Goal: Task Accomplishment & Management: Complete application form

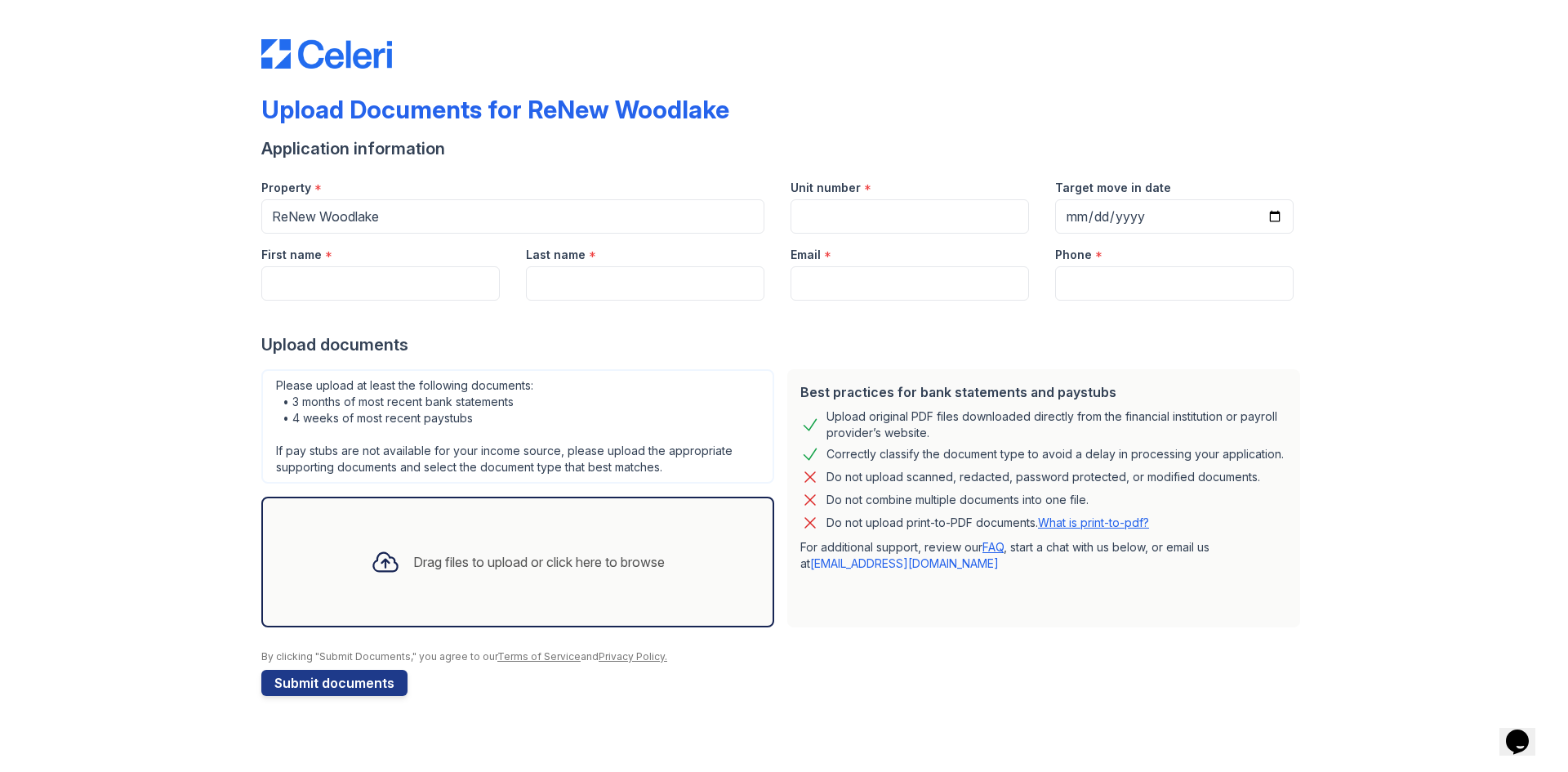
click at [396, 546] on div at bounding box center [386, 562] width 43 height 43
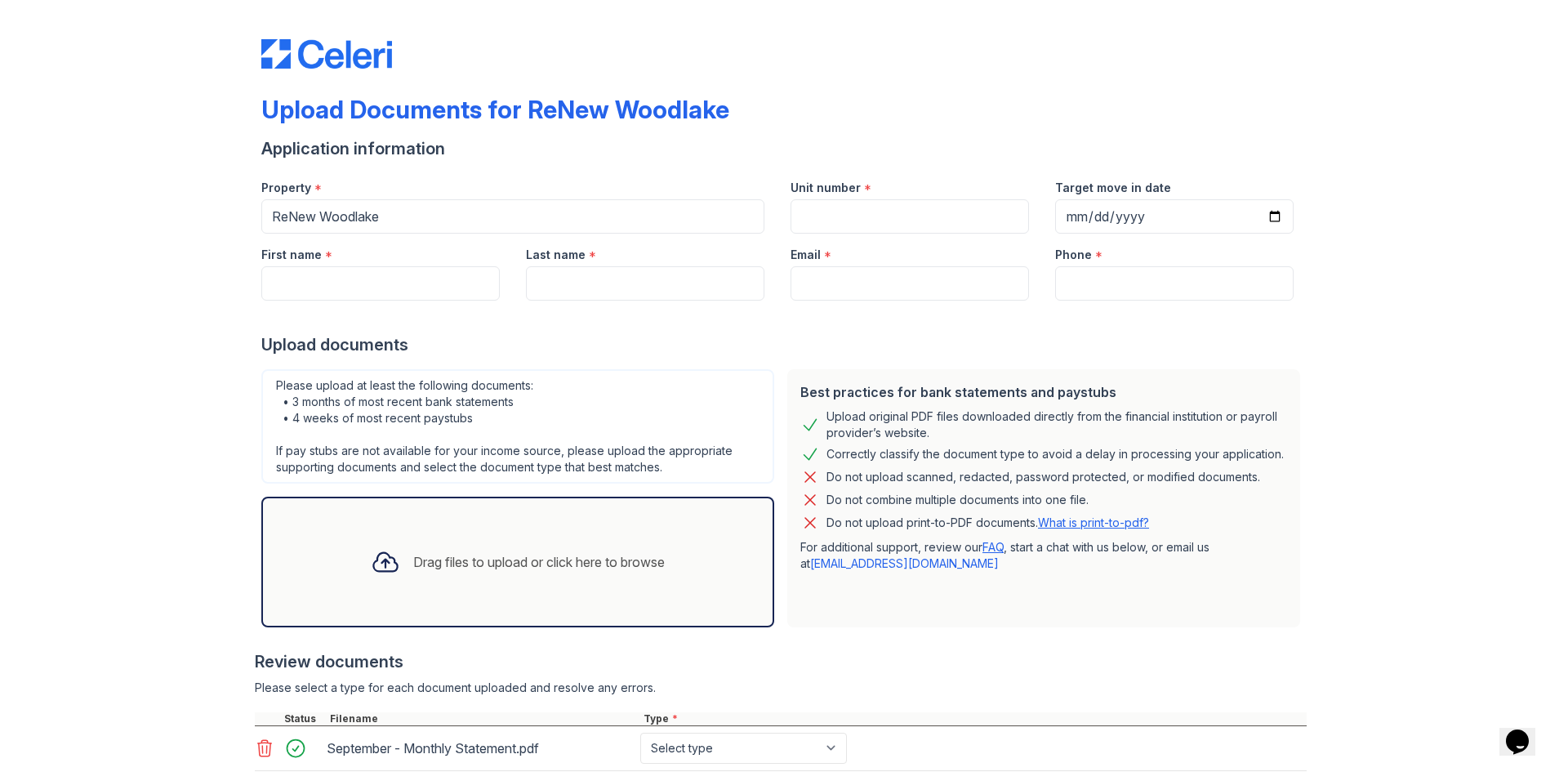
click at [382, 551] on icon at bounding box center [386, 562] width 30 height 30
click at [518, 570] on div "Drag files to upload or click here to browse" at bounding box center [538, 562] width 251 height 19
click at [809, 211] on input "Unit number" at bounding box center [909, 216] width 238 height 34
click at [443, 283] on input "First name" at bounding box center [380, 283] width 238 height 34
type input "[PERSON_NAME]"
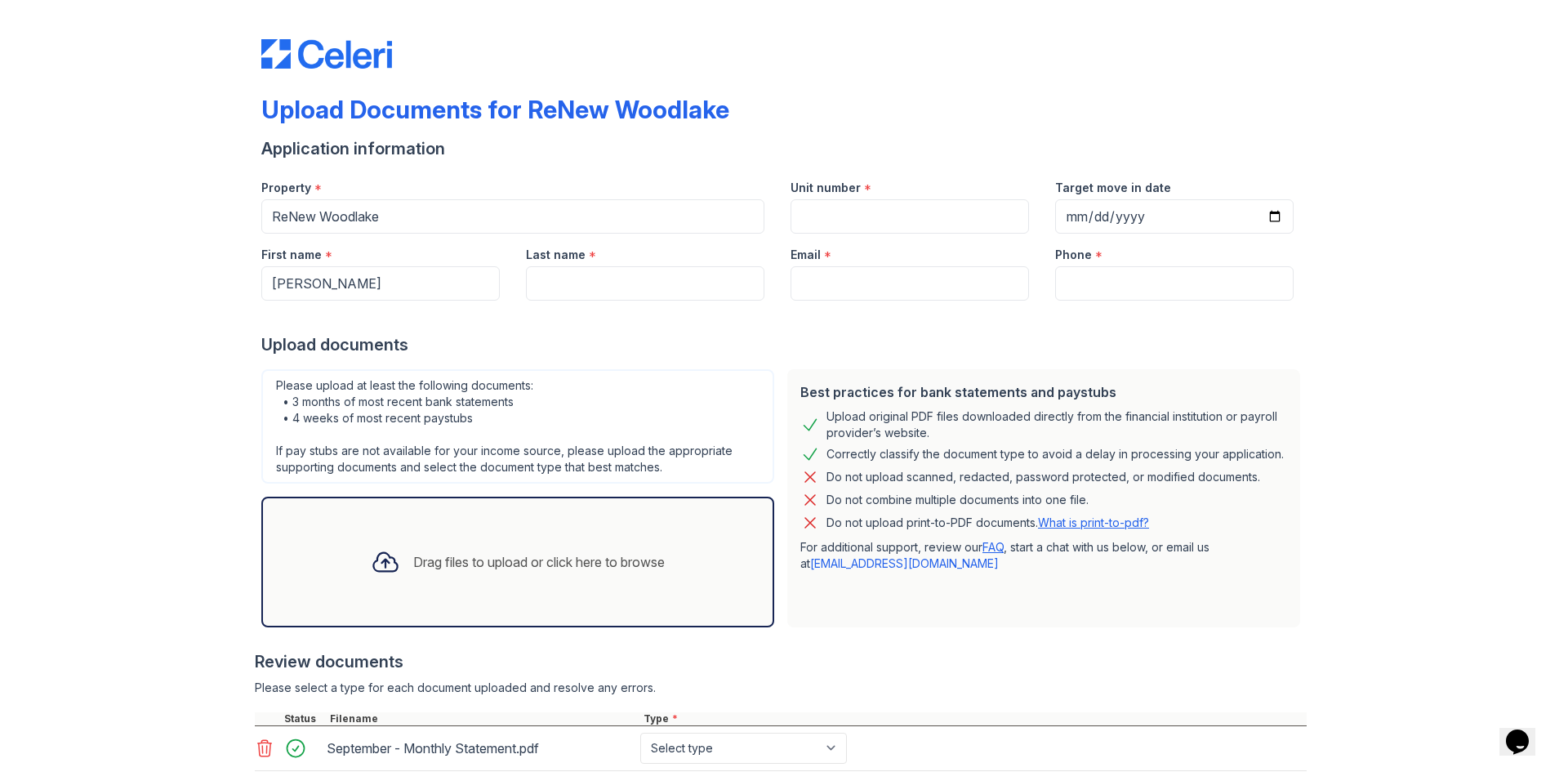
click at [588, 264] on div "*" at bounding box center [592, 256] width 7 height 19
click at [586, 285] on input "Last name" at bounding box center [644, 283] width 238 height 34
type input "[PERSON_NAME]"
click at [790, 282] on input "Email" at bounding box center [909, 283] width 238 height 34
type input "[EMAIL_ADDRESS][DOMAIN_NAME]"
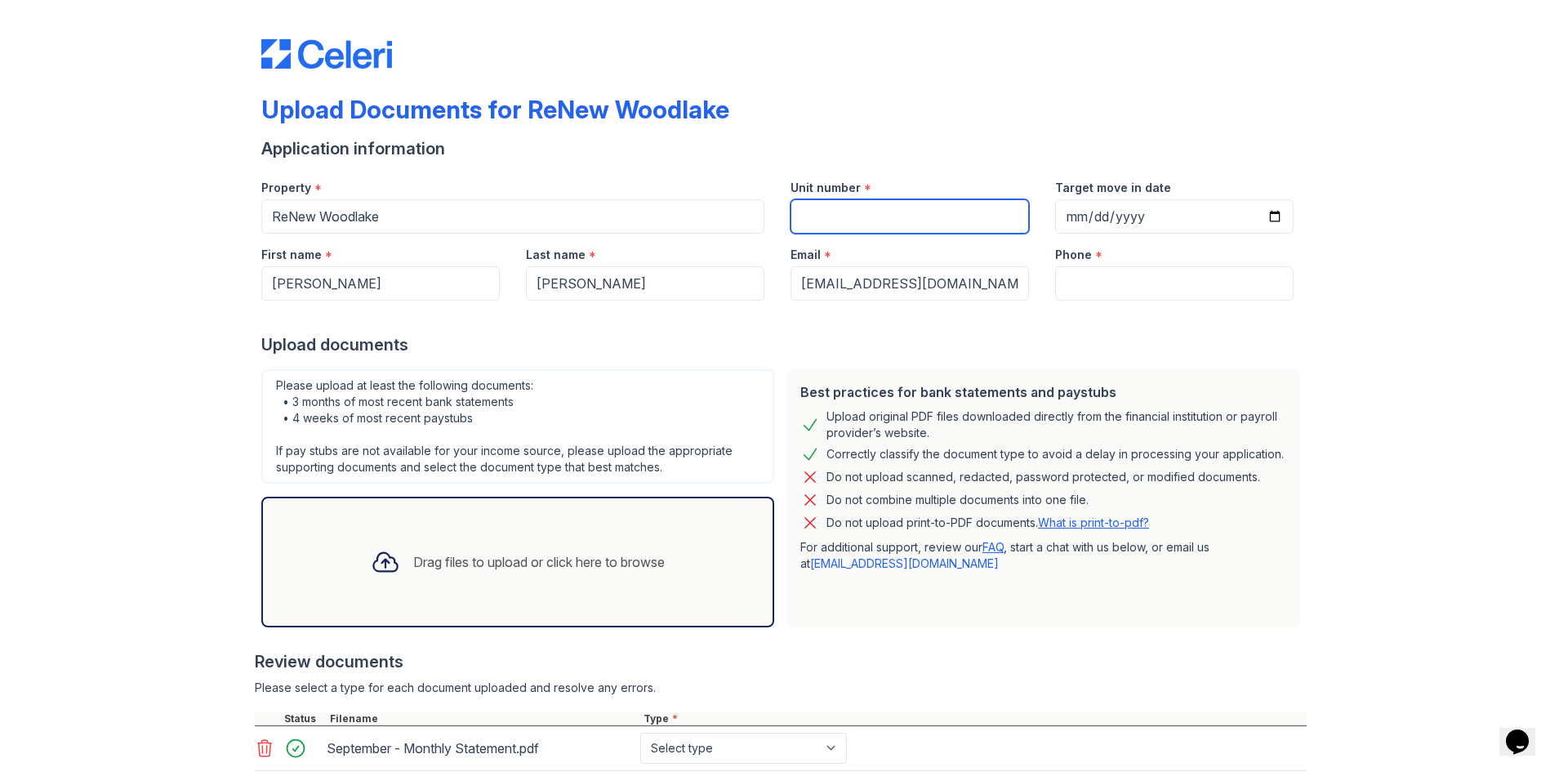
click at [924, 210] on input "Unit number" at bounding box center [909, 216] width 238 height 34
type input "2612"
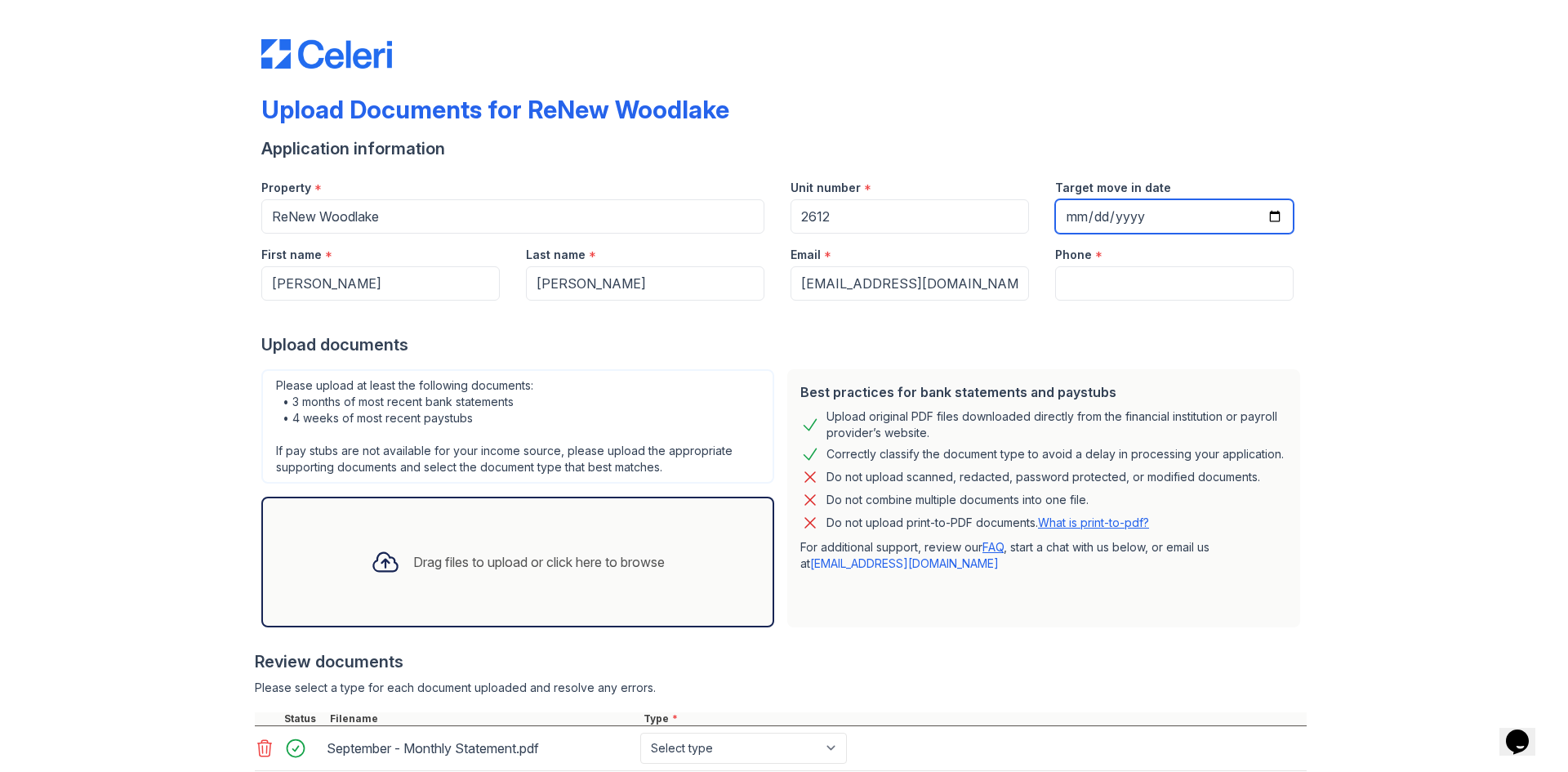
click at [1264, 214] on input "Target move in date" at bounding box center [1173, 216] width 238 height 34
type input "[DATE]"
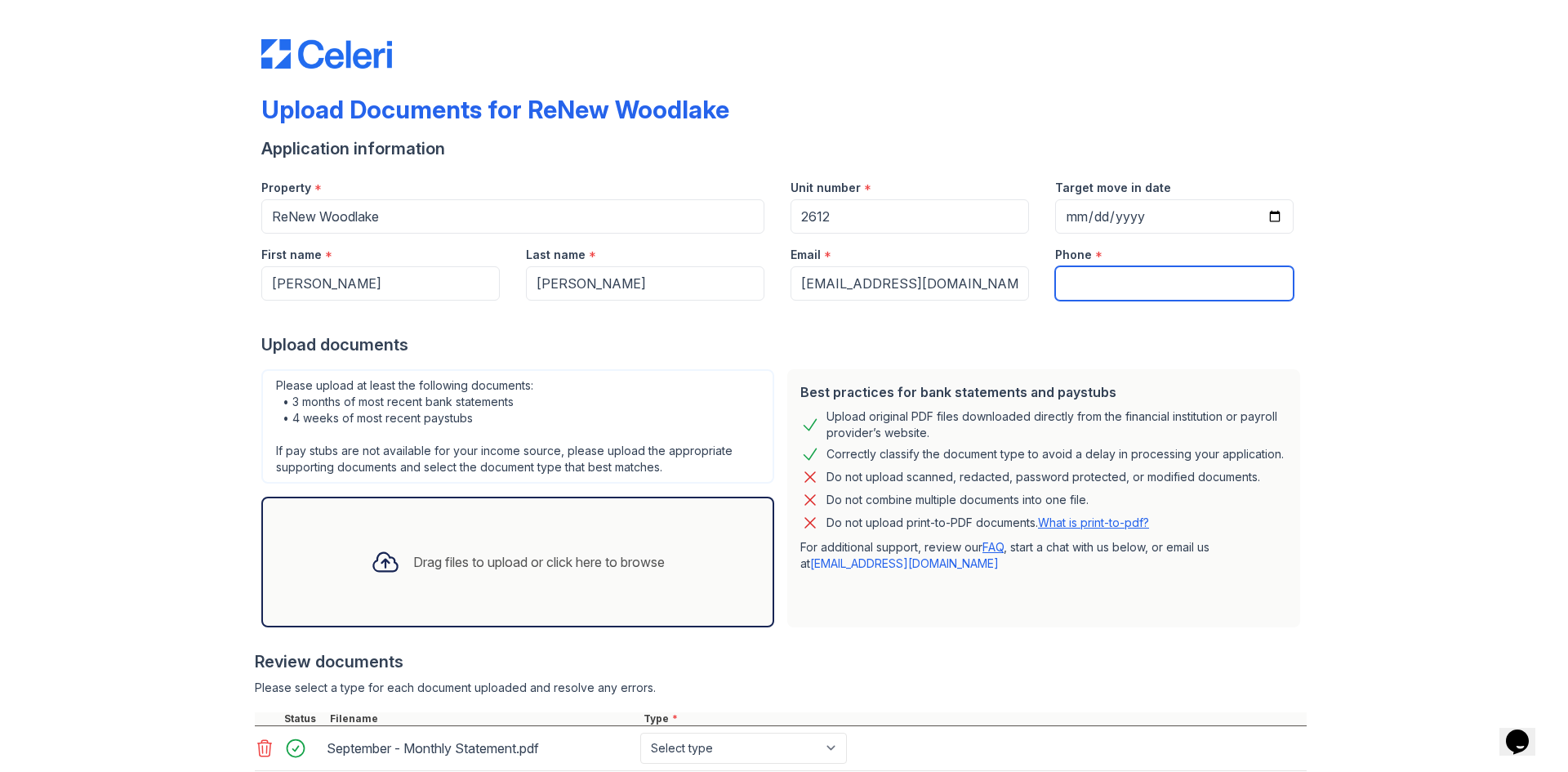
click at [1066, 286] on input "Phone" at bounding box center [1173, 283] width 238 height 34
type input "6168852242"
click at [1213, 336] on div "Upload documents" at bounding box center [784, 344] width 1045 height 23
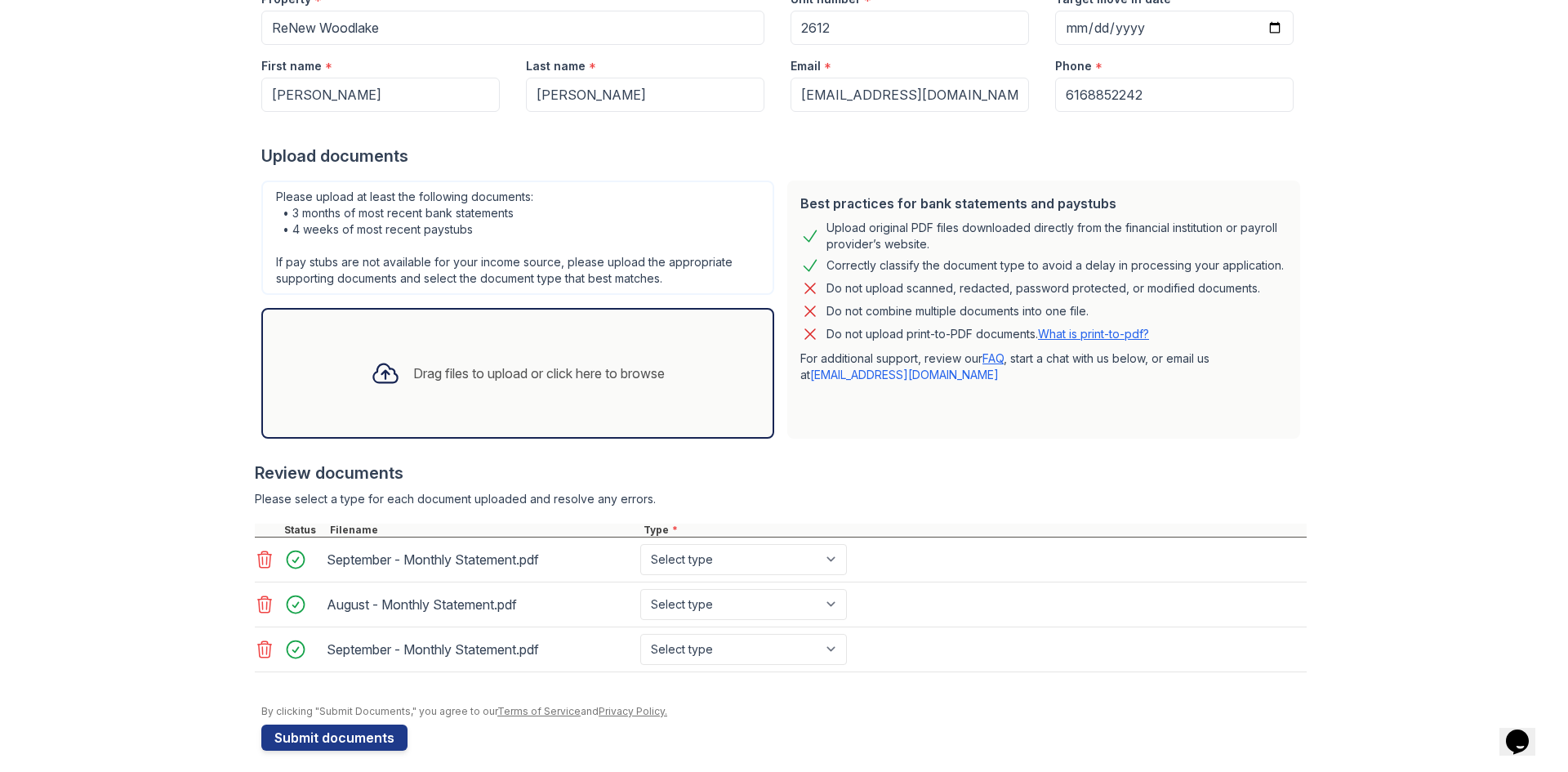
scroll to position [200, 0]
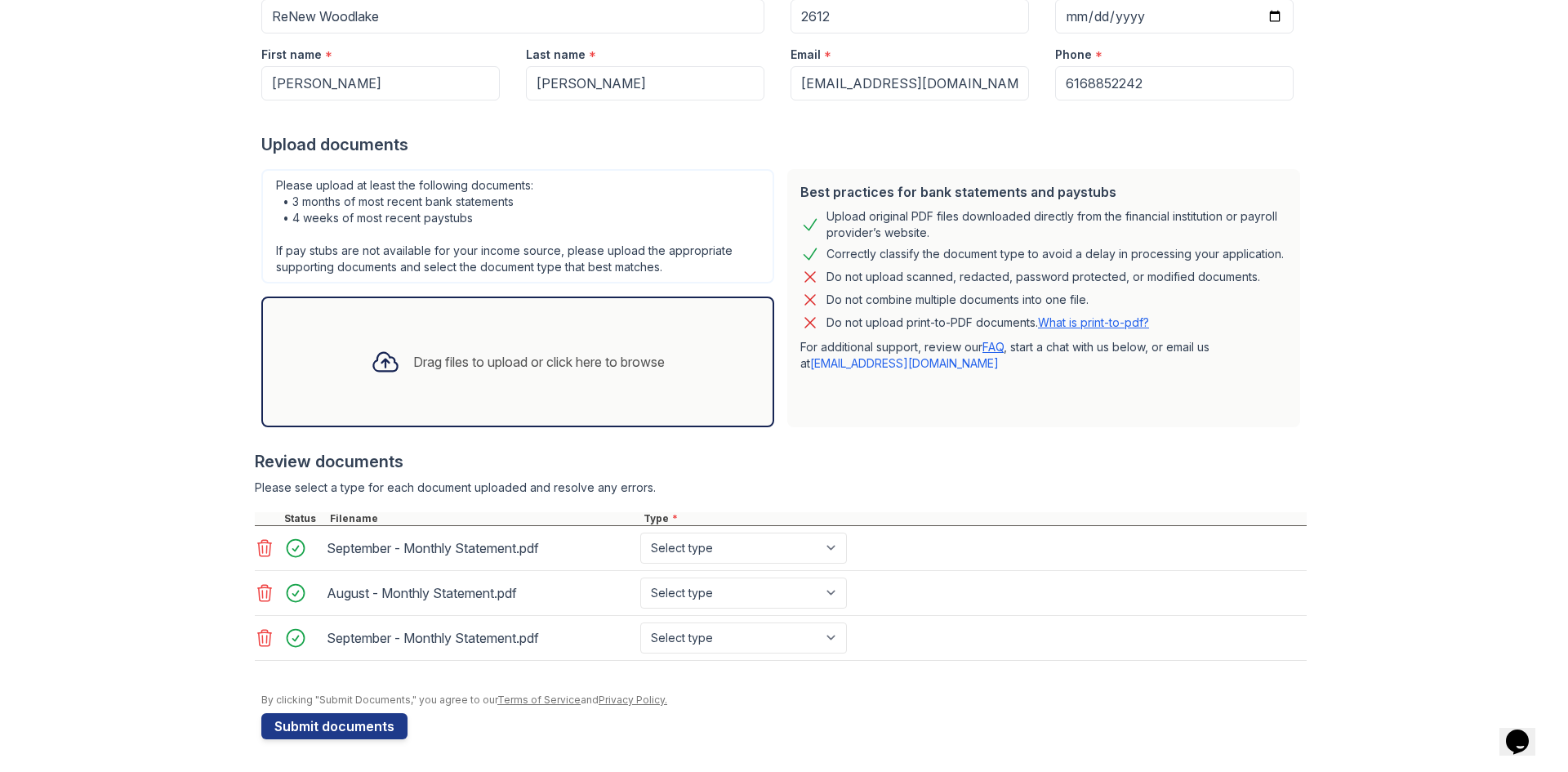
click at [488, 364] on div "Drag files to upload or click here to browse" at bounding box center [538, 361] width 251 height 19
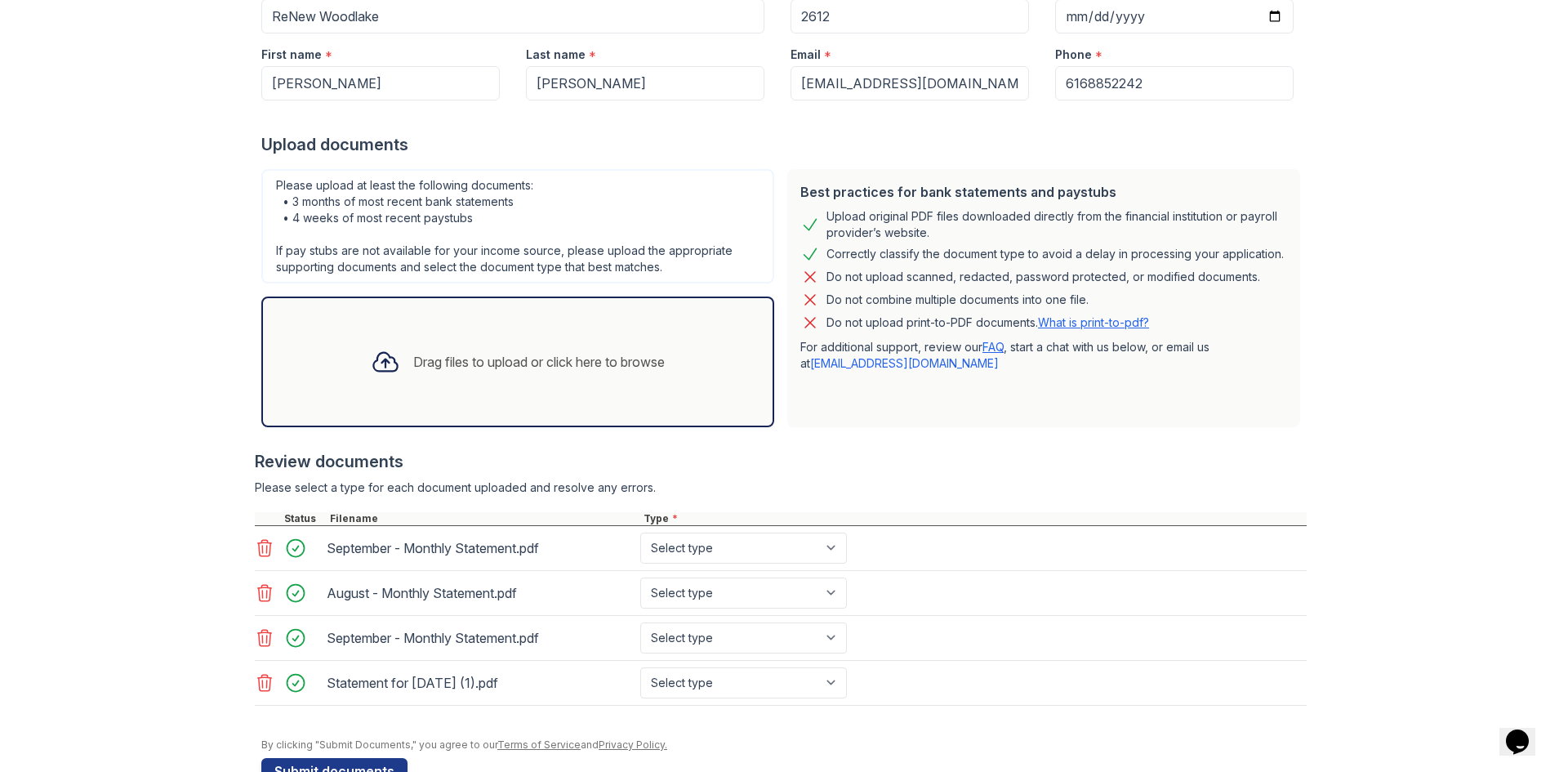
click at [443, 358] on div "Drag files to upload or click here to browse" at bounding box center [538, 361] width 251 height 19
click at [594, 356] on div "Drag files to upload or click here to browse" at bounding box center [538, 361] width 251 height 19
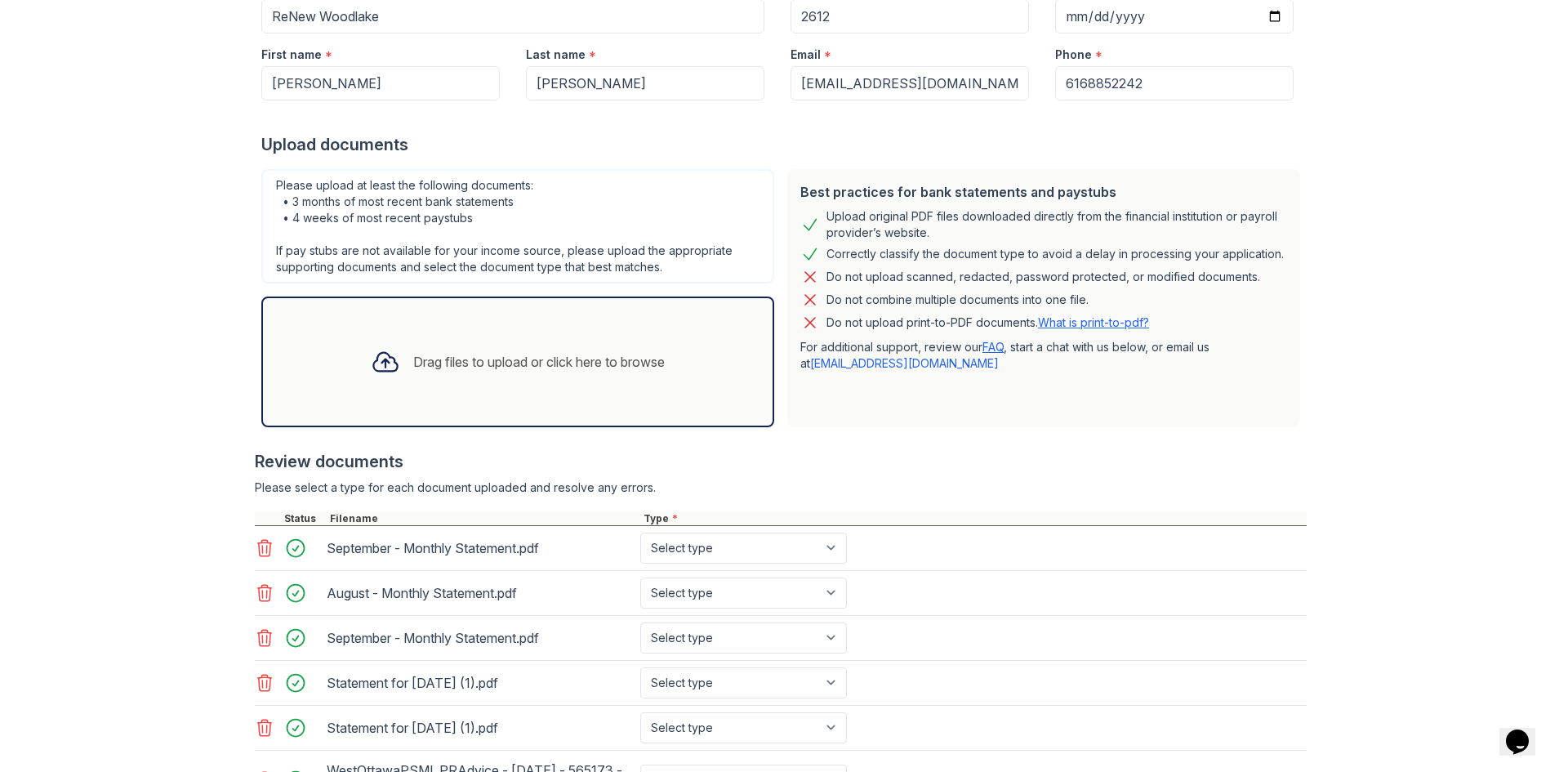
click at [572, 347] on div "Drag files to upload or click here to browse" at bounding box center [517, 361] width 320 height 56
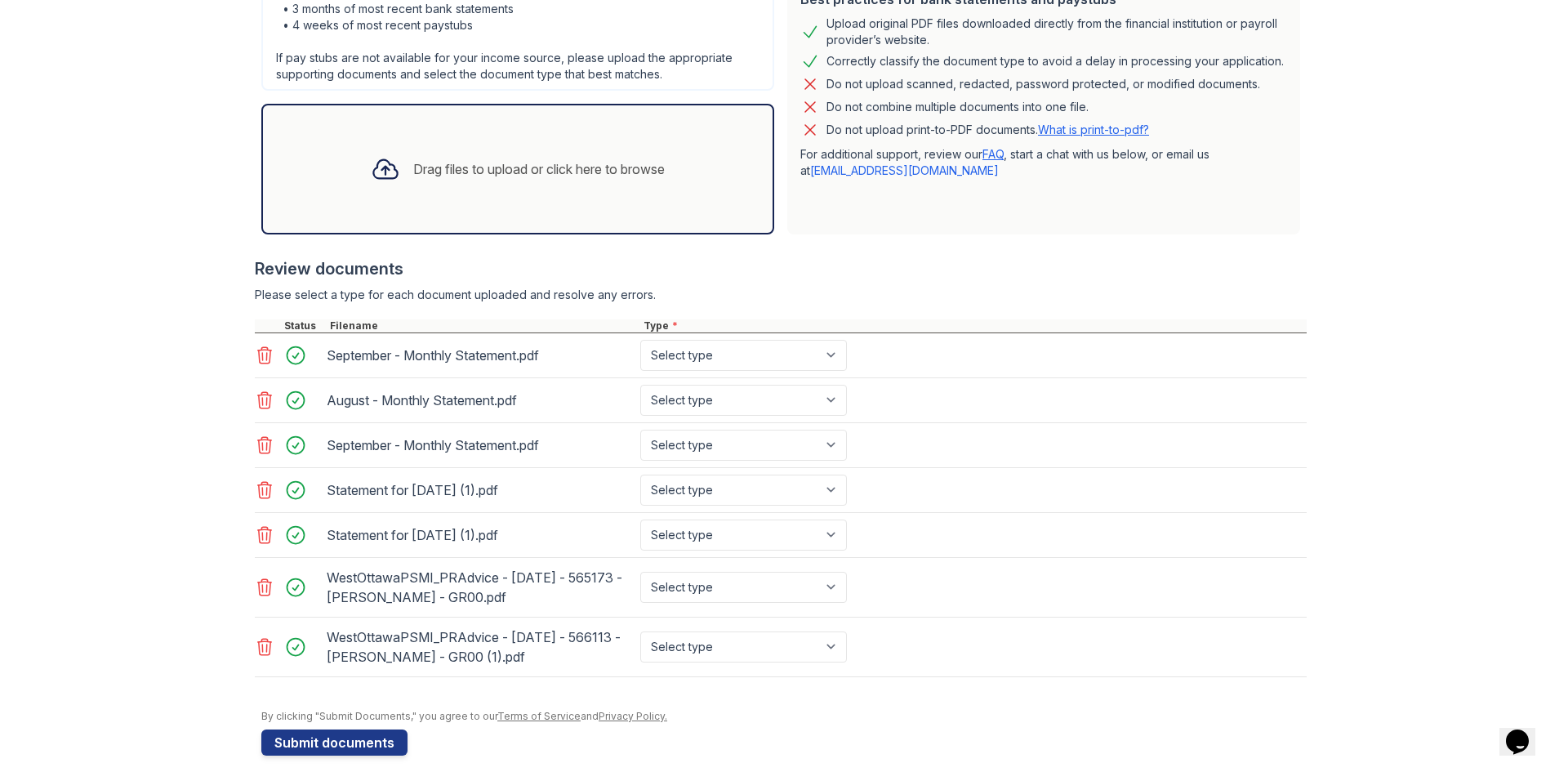
scroll to position [429, 0]
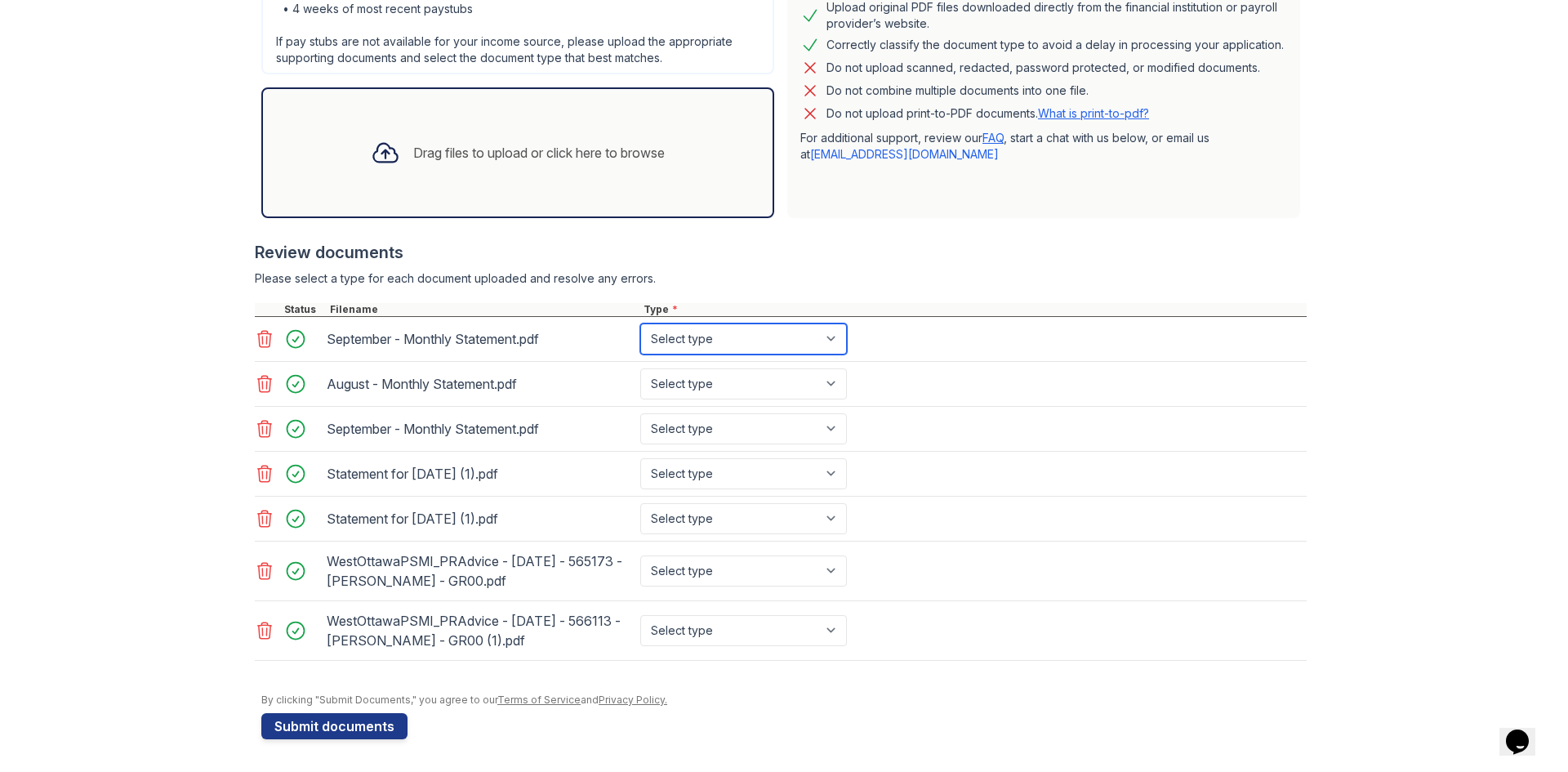
click at [828, 323] on select "Select type Paystub Bank Statement Offer Letter Tax Documents Benefit Award Let…" at bounding box center [743, 338] width 207 height 31
select select "bank_statement"
click at [640, 323] on select "Select type Paystub Bank Statement Offer Letter Tax Documents Benefit Award Let…" at bounding box center [743, 338] width 207 height 31
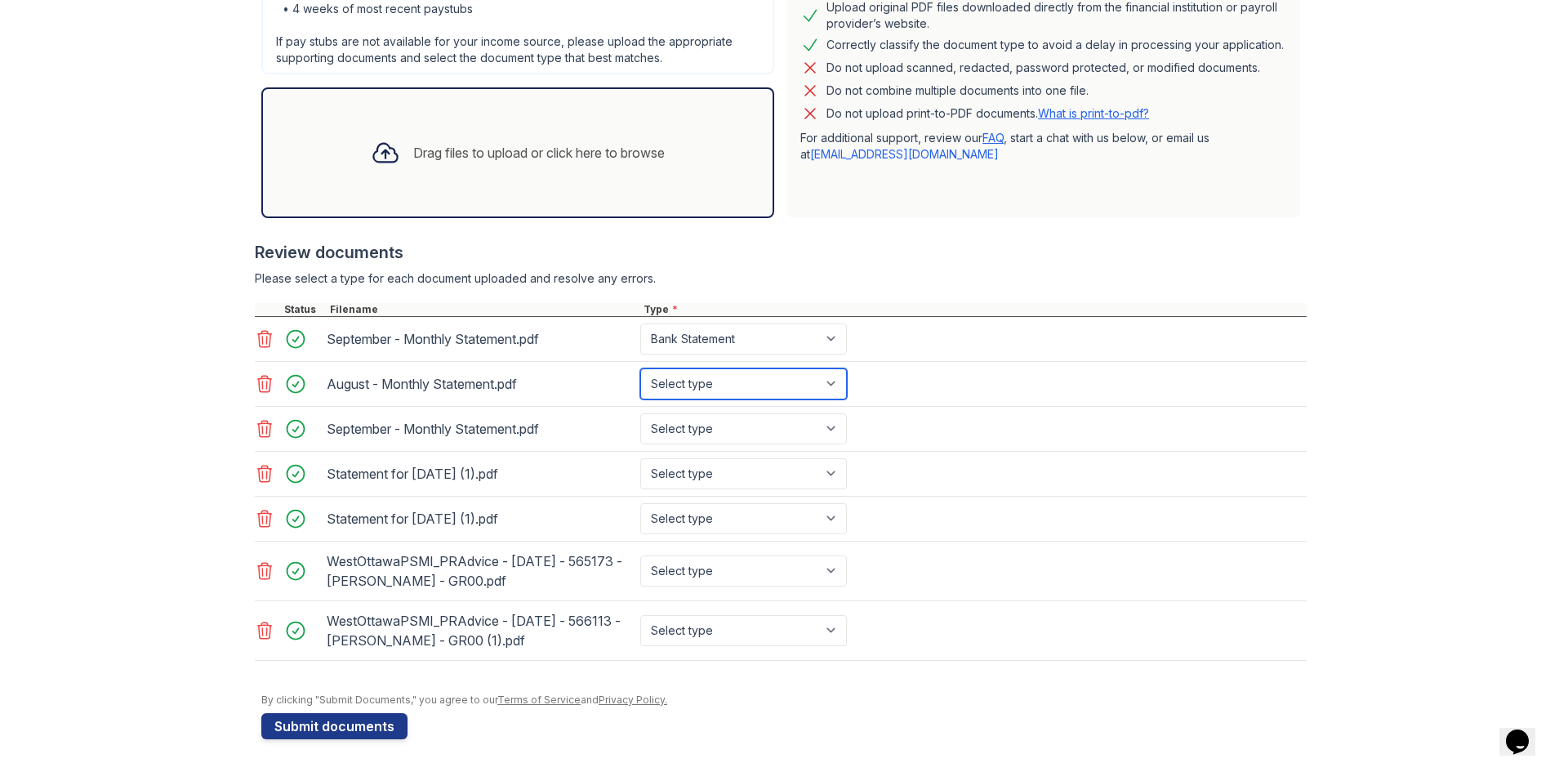
click at [827, 368] on select "Select type Paystub Bank Statement Offer Letter Tax Documents Benefit Award Let…" at bounding box center [743, 383] width 207 height 31
select select "bank_statement"
click at [640, 368] on select "Select type Paystub Bank Statement Offer Letter Tax Documents Benefit Award Let…" at bounding box center [743, 383] width 207 height 31
click at [830, 413] on select "Select type Paystub Bank Statement Offer Letter Tax Documents Benefit Award Let…" at bounding box center [743, 428] width 207 height 31
select select "bank_statement"
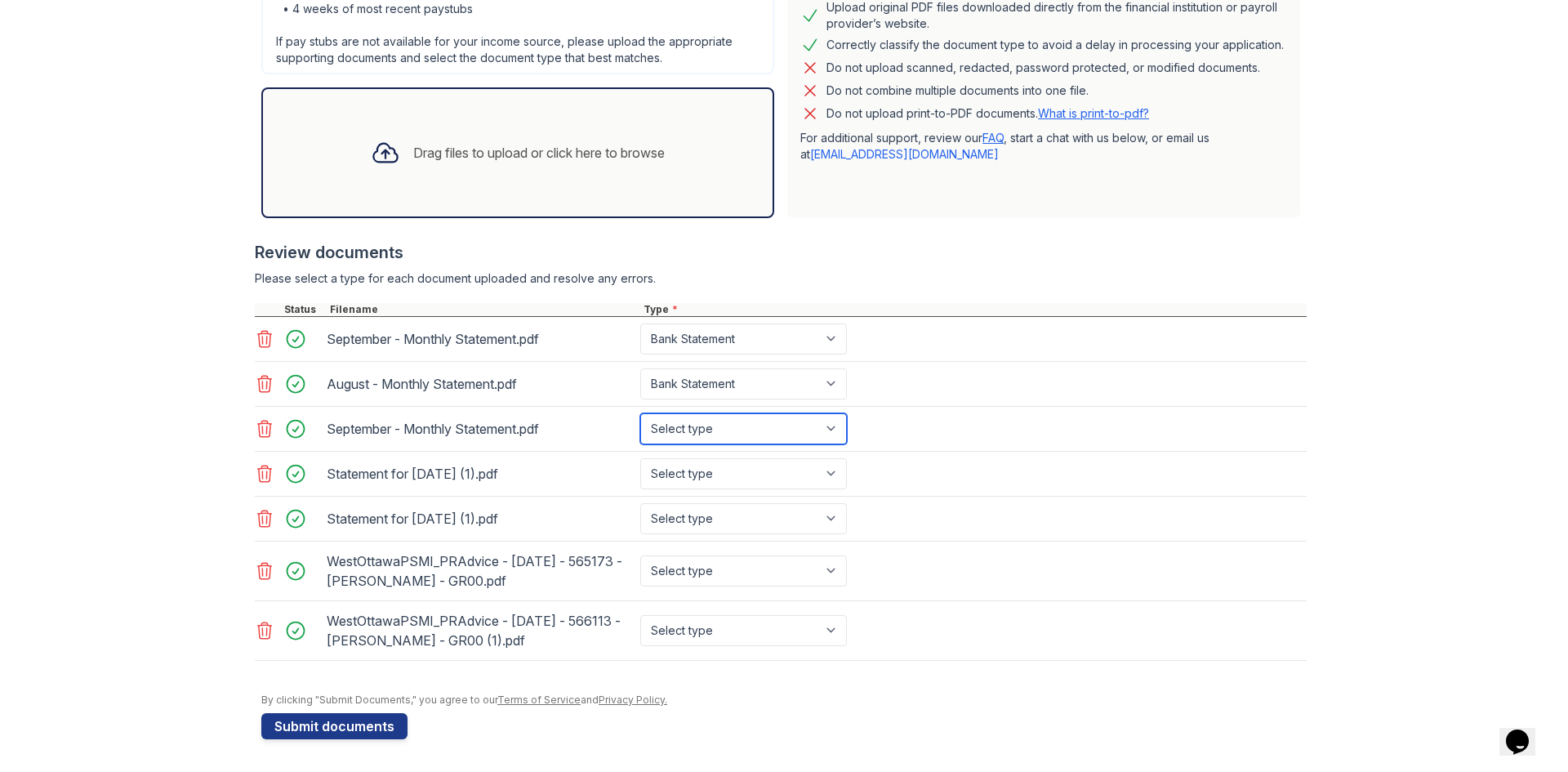
click at [640, 413] on select "Select type Paystub Bank Statement Offer Letter Tax Documents Benefit Award Let…" at bounding box center [743, 428] width 207 height 31
click at [824, 458] on select "Select type Paystub Bank Statement Offer Letter Tax Documents Benefit Award Let…" at bounding box center [743, 473] width 207 height 31
select select "paystub"
click at [640, 458] on select "Select type Paystub Bank Statement Offer Letter Tax Documents Benefit Award Let…" at bounding box center [743, 473] width 207 height 31
click at [827, 503] on select "Select type Paystub Bank Statement Offer Letter Tax Documents Benefit Award Let…" at bounding box center [743, 518] width 207 height 31
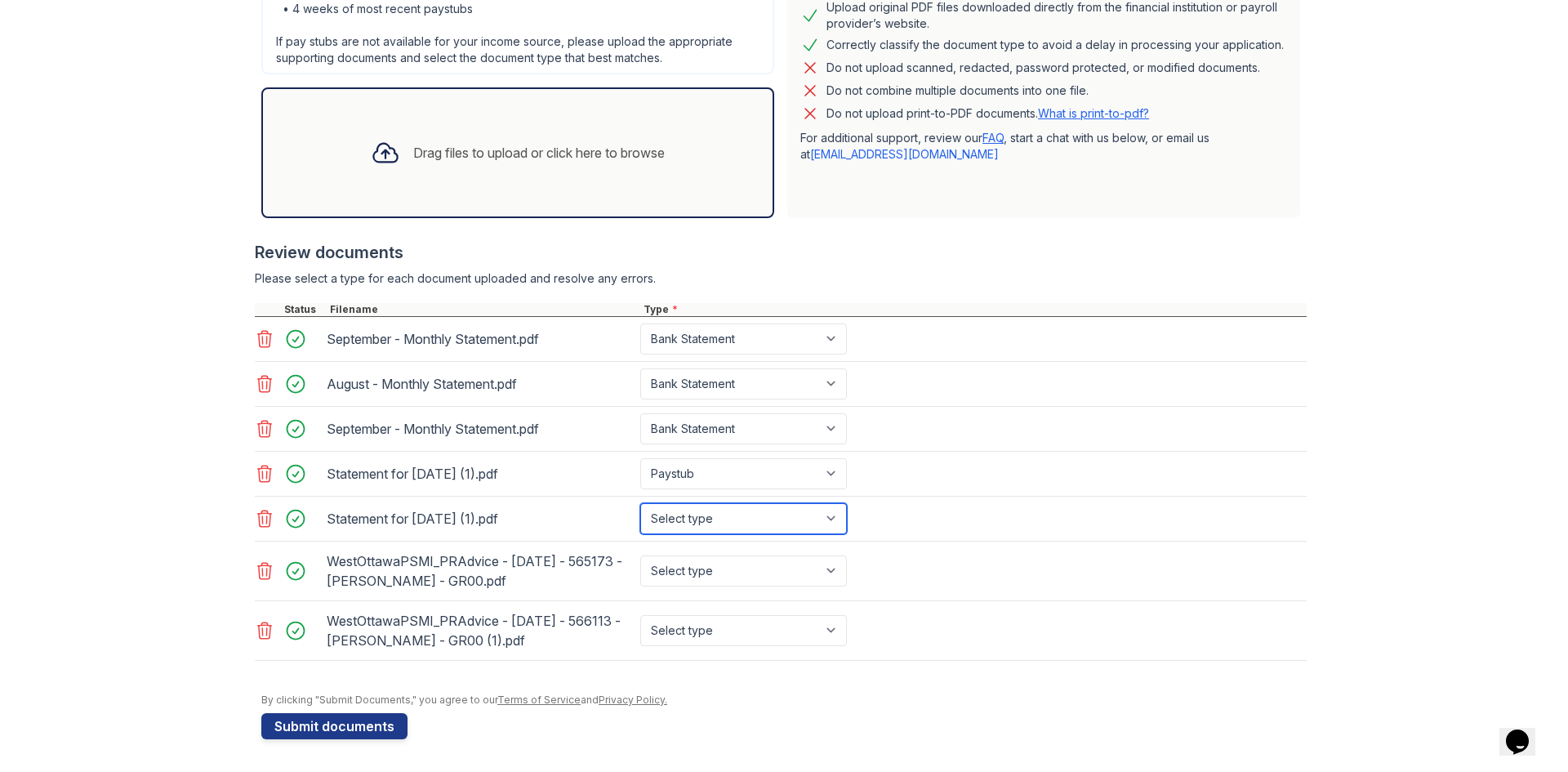
select select "paystub"
click at [640, 503] on select "Select type Paystub Bank Statement Offer Letter Tax Documents Benefit Award Let…" at bounding box center [743, 518] width 207 height 31
click at [828, 555] on select "Select type Paystub Bank Statement Offer Letter Tax Documents Benefit Award Let…" at bounding box center [743, 570] width 207 height 31
select select "paystub"
click at [640, 555] on select "Select type Paystub Bank Statement Offer Letter Tax Documents Benefit Award Let…" at bounding box center [743, 570] width 207 height 31
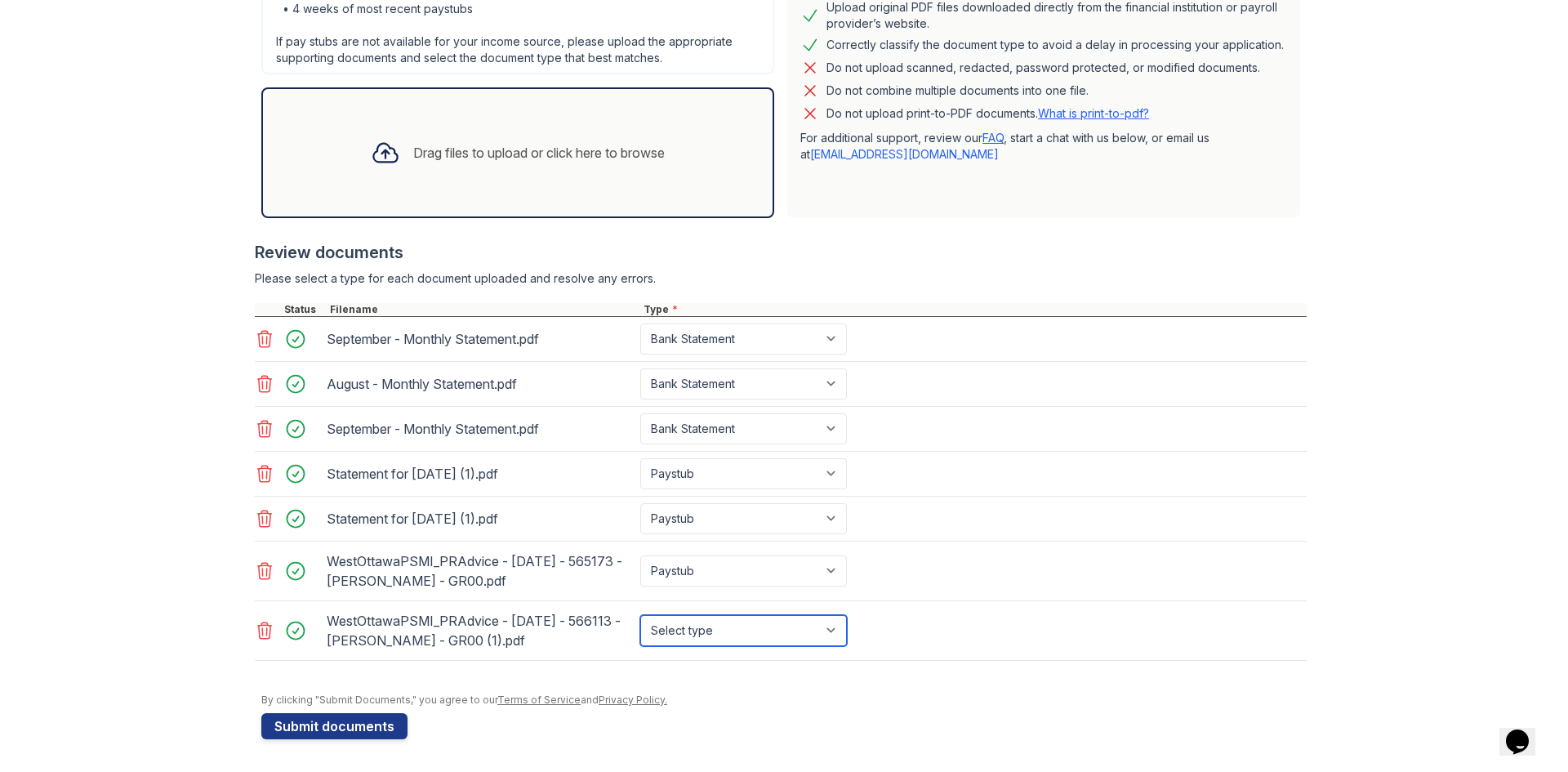
click at [827, 623] on select "Select type Paystub Bank Statement Offer Letter Tax Documents Benefit Award Let…" at bounding box center [743, 629] width 207 height 31
select select "paystub"
click at [640, 614] on select "Select type Paystub Bank Statement Offer Letter Tax Documents Benefit Award Let…" at bounding box center [743, 629] width 207 height 31
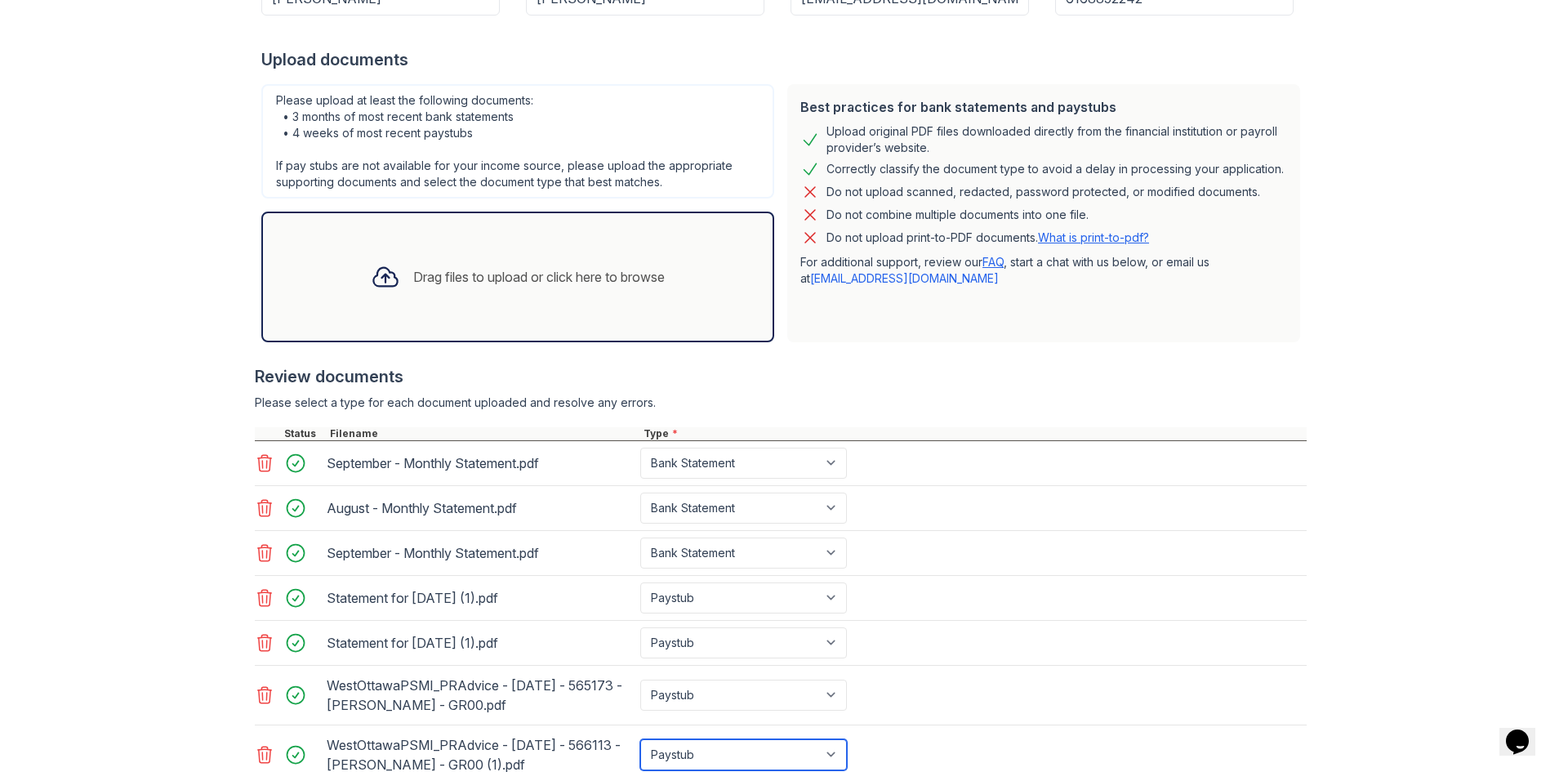
scroll to position [272, 0]
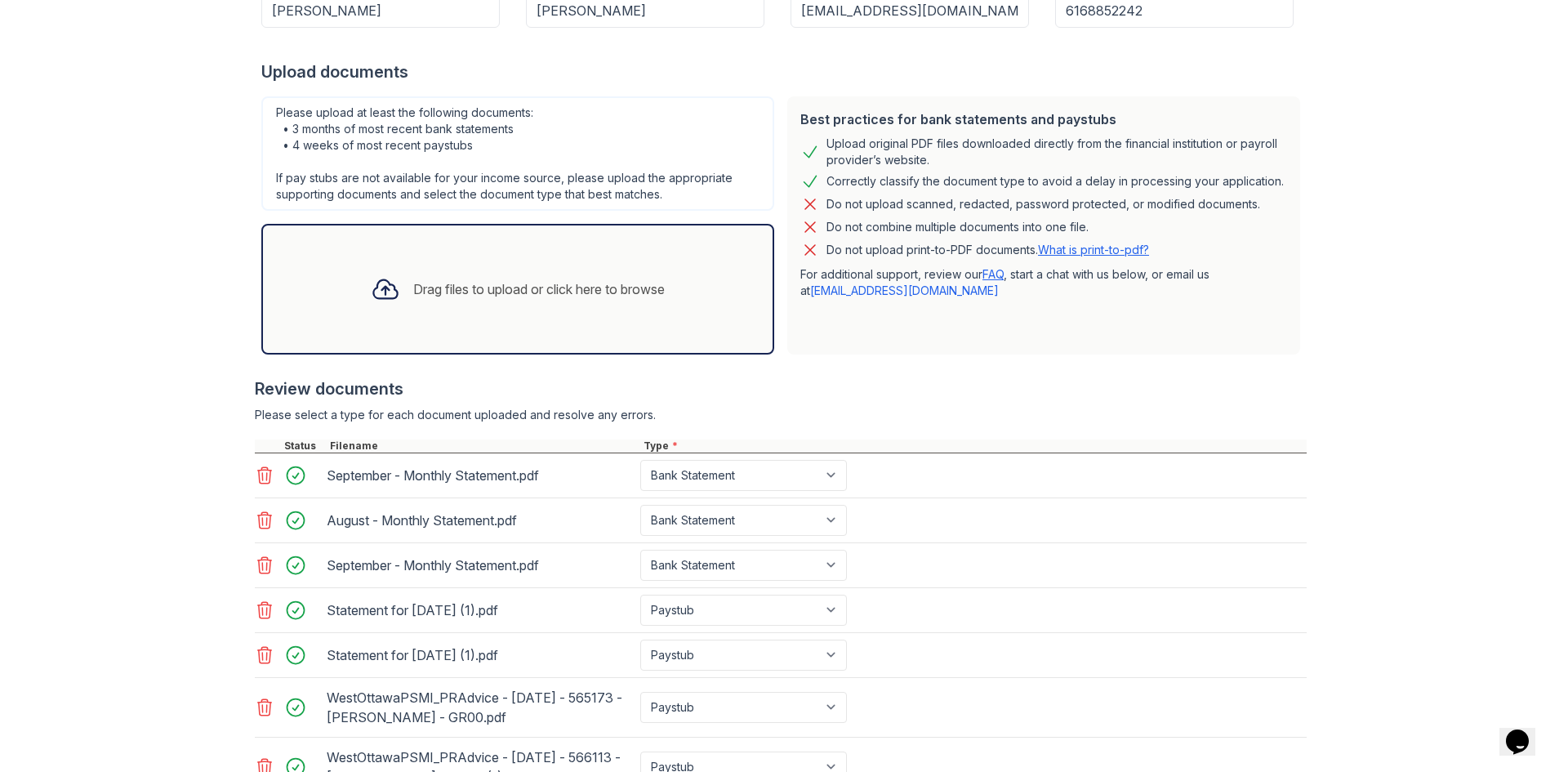
click at [490, 288] on div "Drag files to upload or click here to browse" at bounding box center [538, 288] width 251 height 19
click at [445, 288] on div "Drag files to upload or click here to browse" at bounding box center [538, 288] width 251 height 19
click at [570, 286] on div "Drag files to upload or click here to browse" at bounding box center [538, 288] width 251 height 19
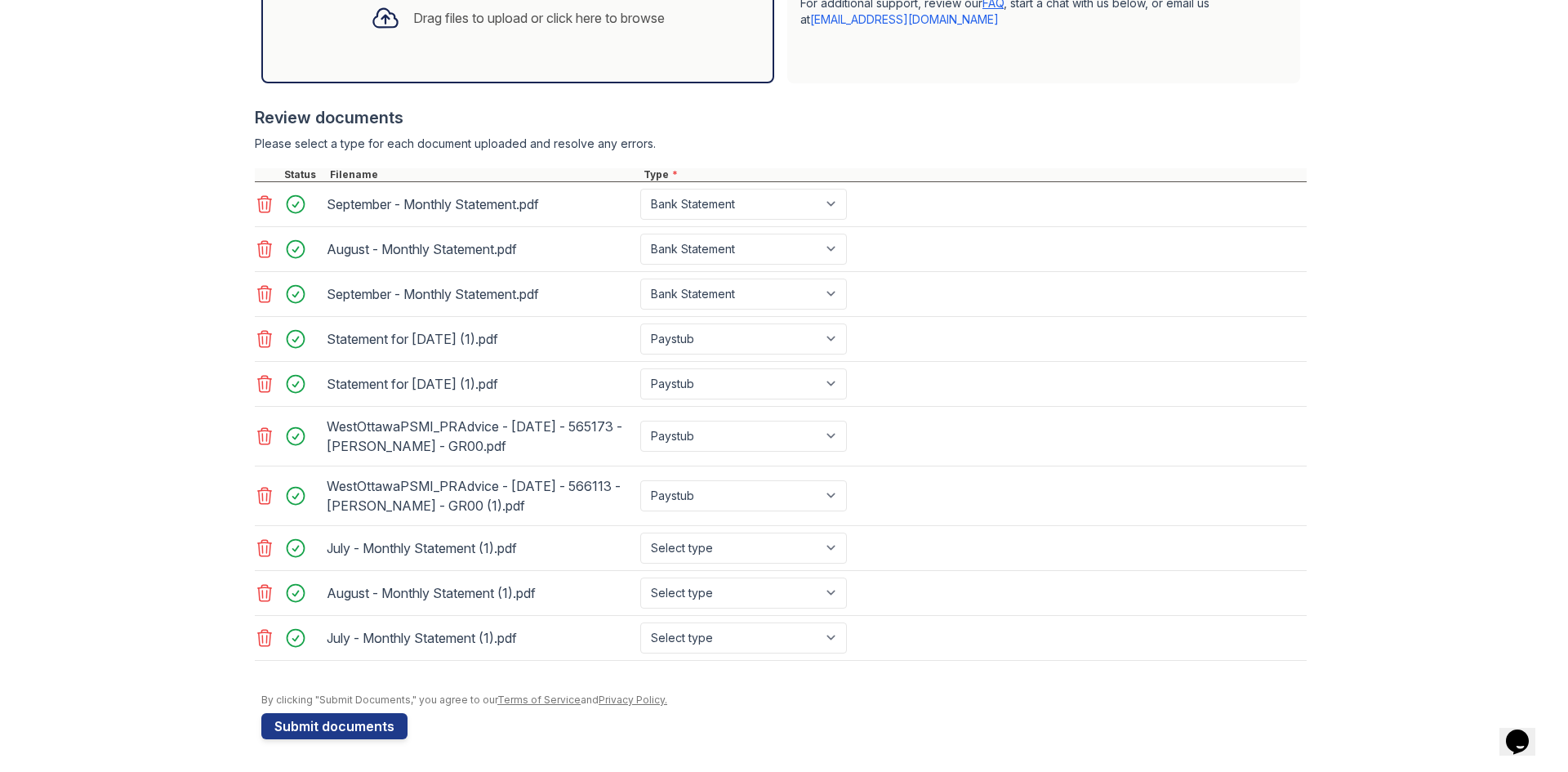
scroll to position [563, 0]
click at [259, 642] on icon at bounding box center [264, 638] width 19 height 19
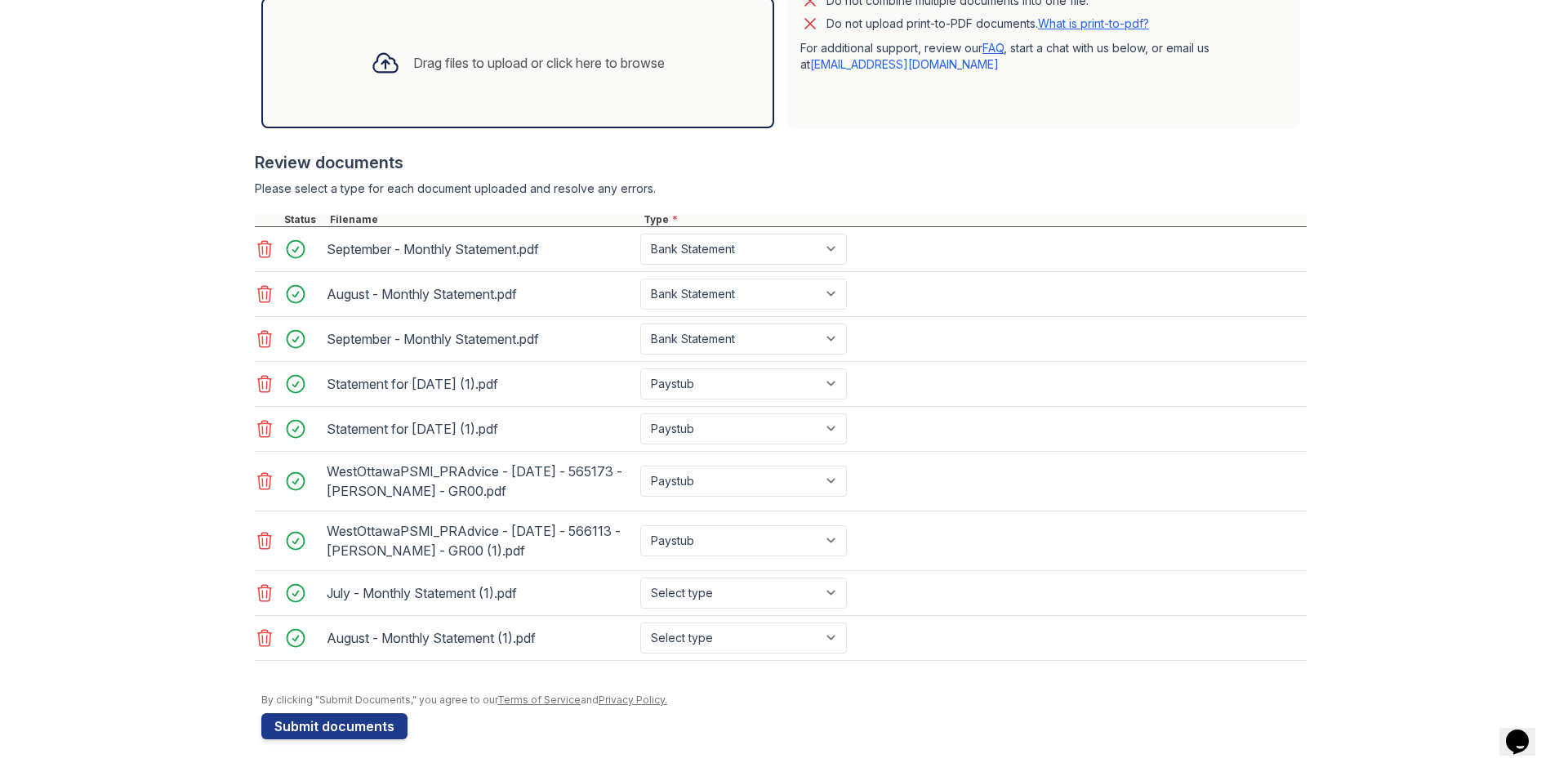
scroll to position [518, 0]
click at [256, 329] on icon at bounding box center [264, 338] width 19 height 19
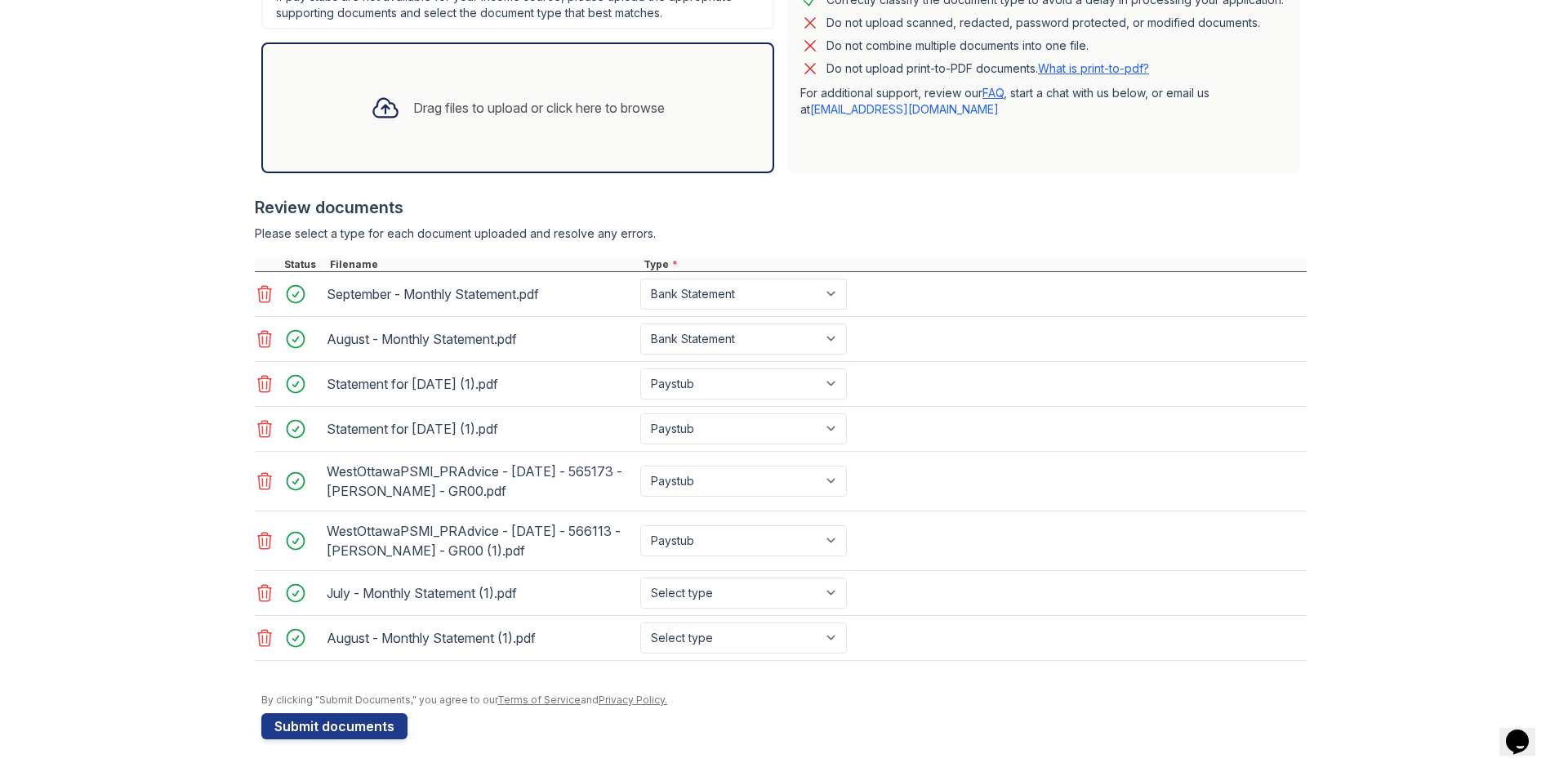
click at [585, 107] on div "Drag files to upload or click here to browse" at bounding box center [517, 108] width 320 height 56
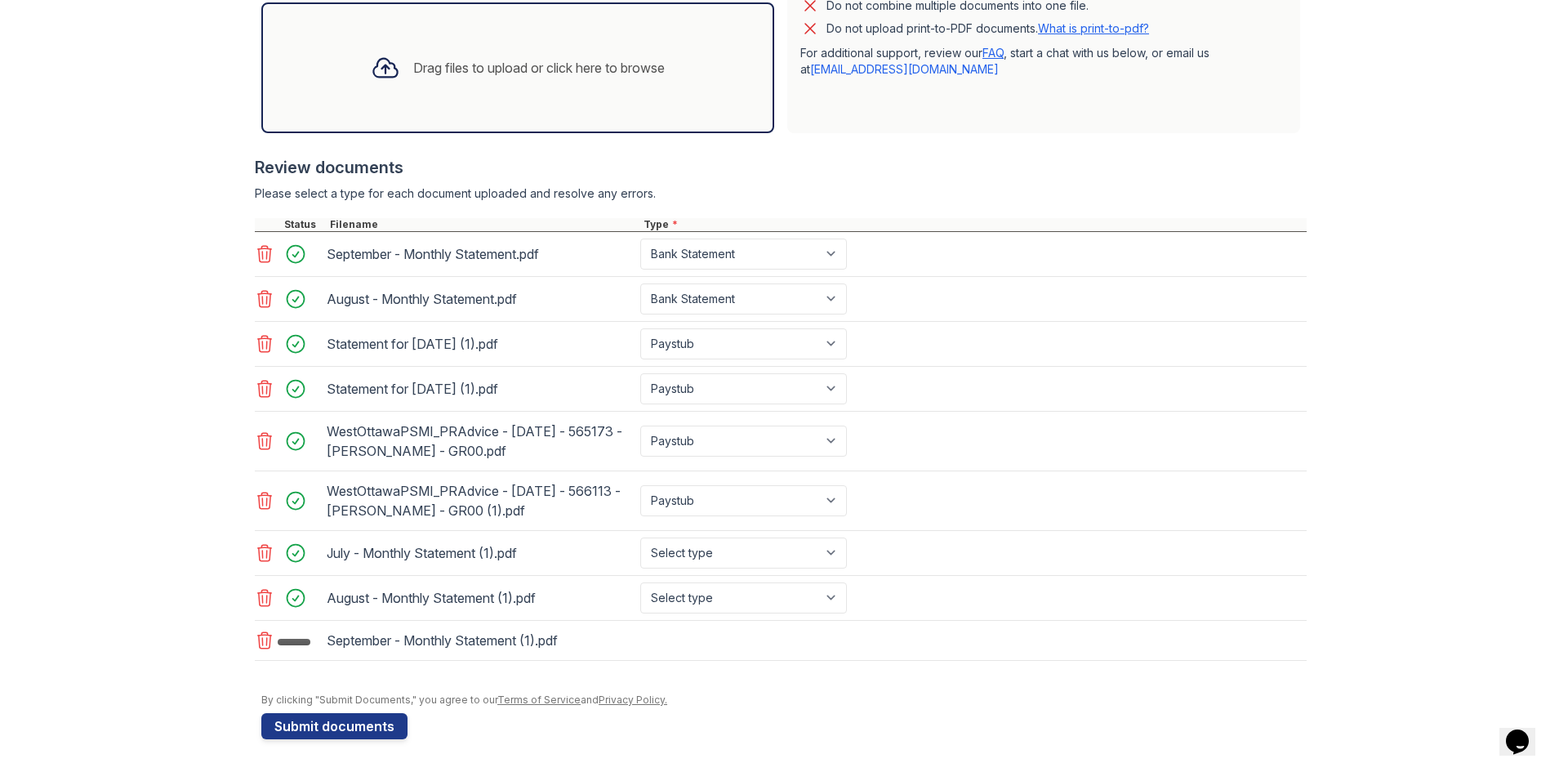
scroll to position [518, 0]
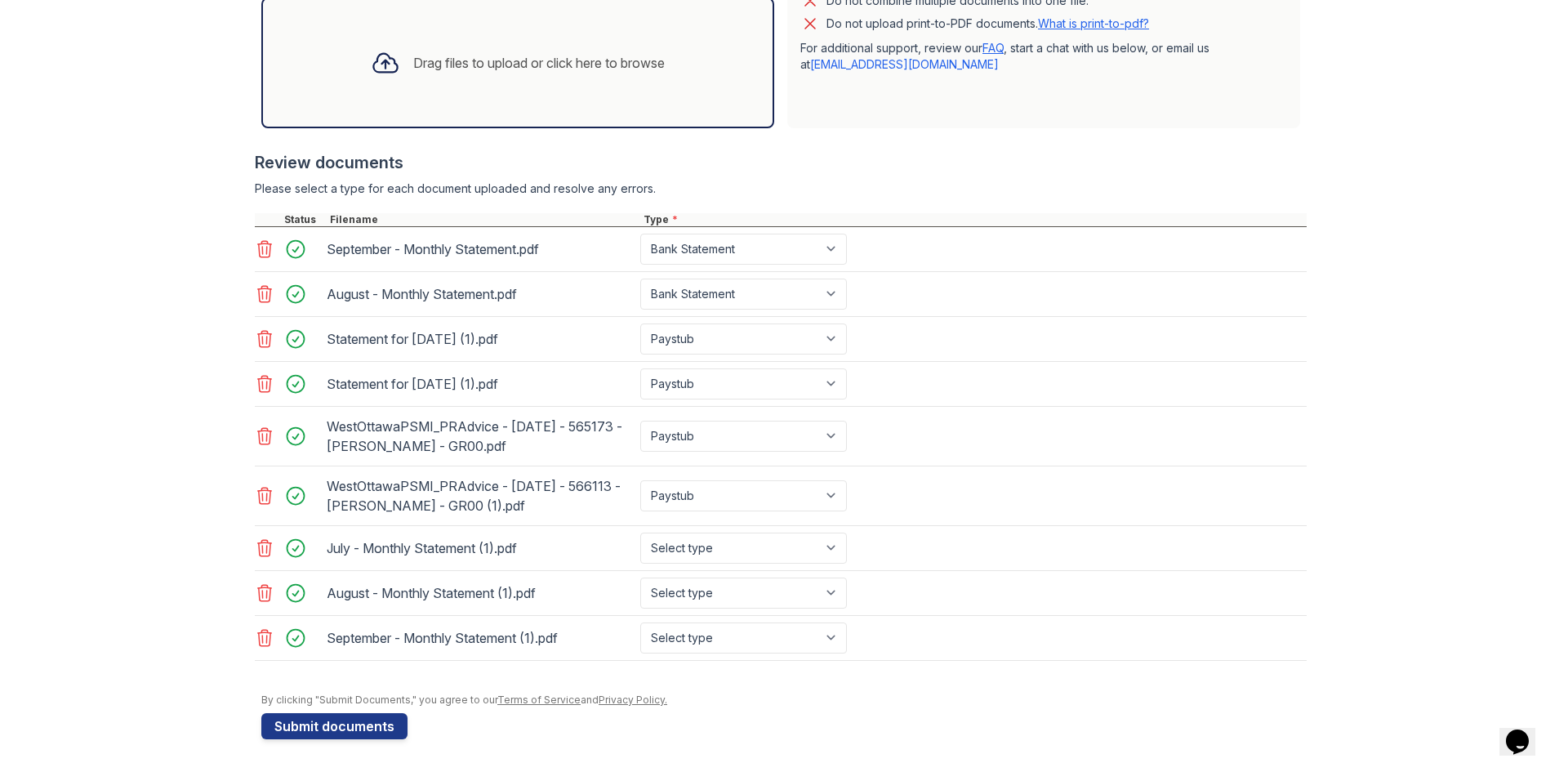
click at [543, 53] on div "Drag files to upload or click here to browse" at bounding box center [538, 62] width 251 height 19
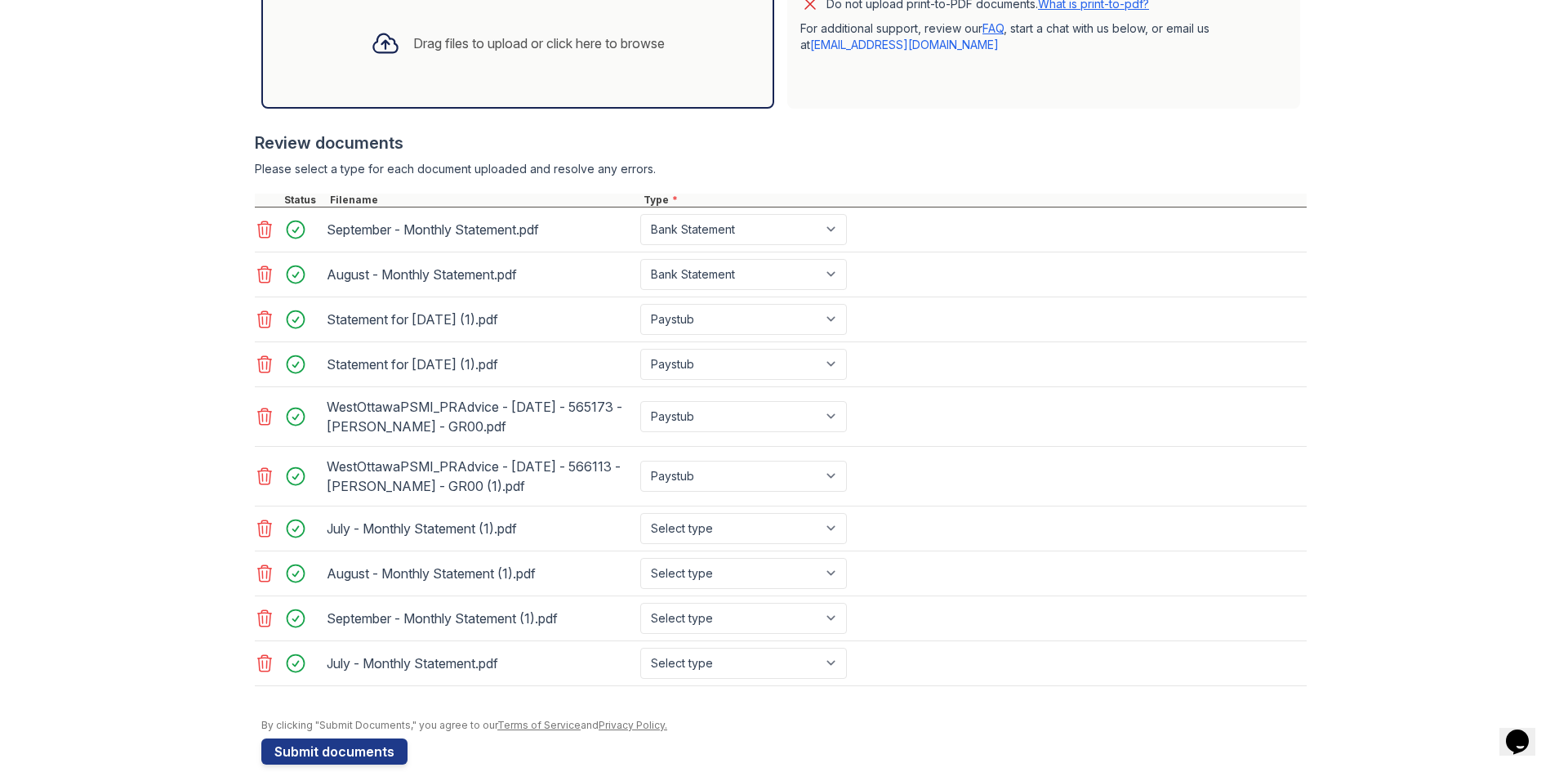
click at [536, 49] on div "Drag files to upload or click here to browse" at bounding box center [538, 43] width 251 height 19
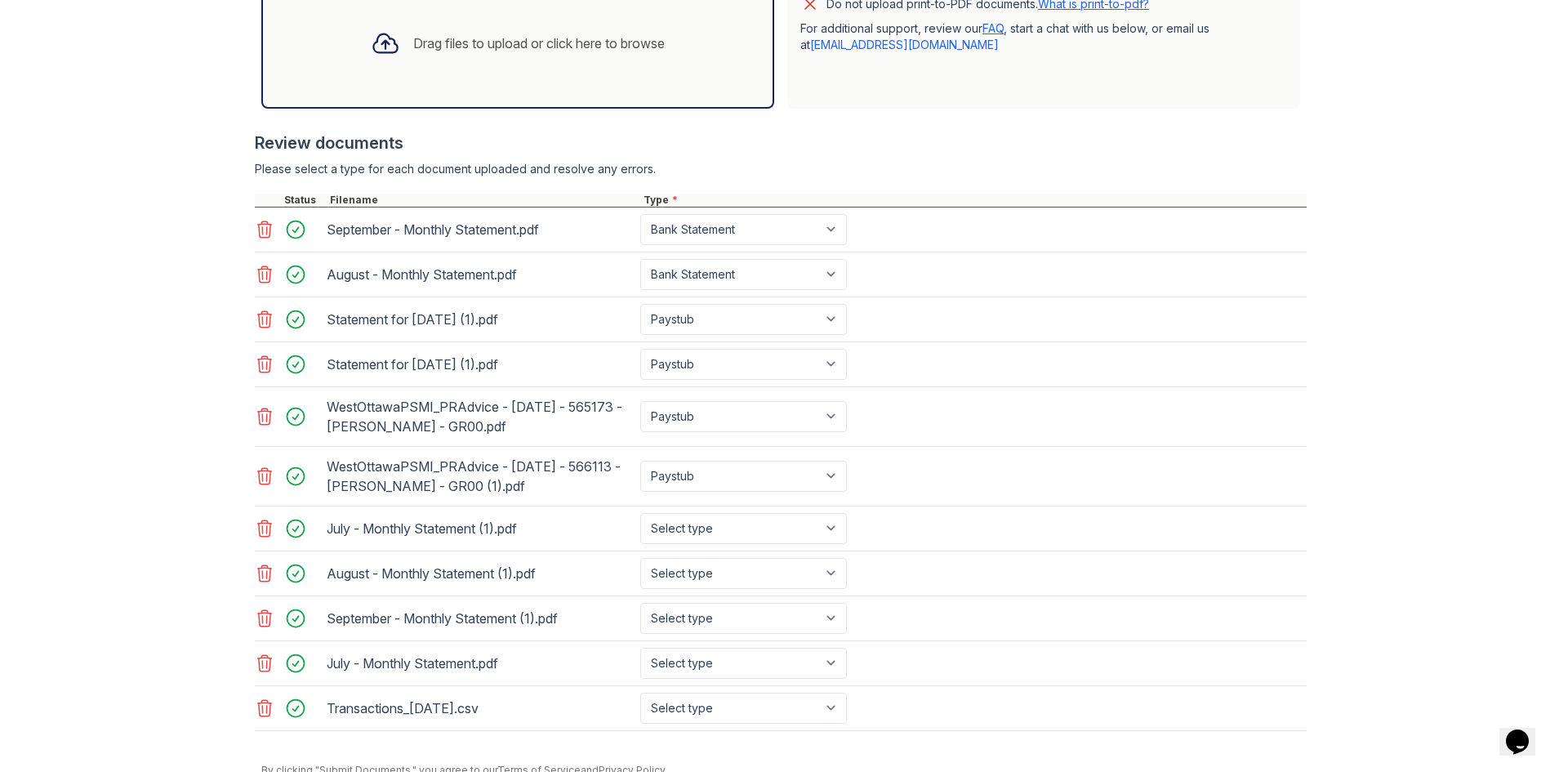
click at [494, 42] on div "Drag files to upload or click here to browse" at bounding box center [538, 43] width 251 height 19
click at [478, 51] on div "Drag files to upload or click here to browse" at bounding box center [538, 43] width 251 height 19
click at [565, 44] on div "Drag files to upload or click here to browse" at bounding box center [538, 43] width 251 height 19
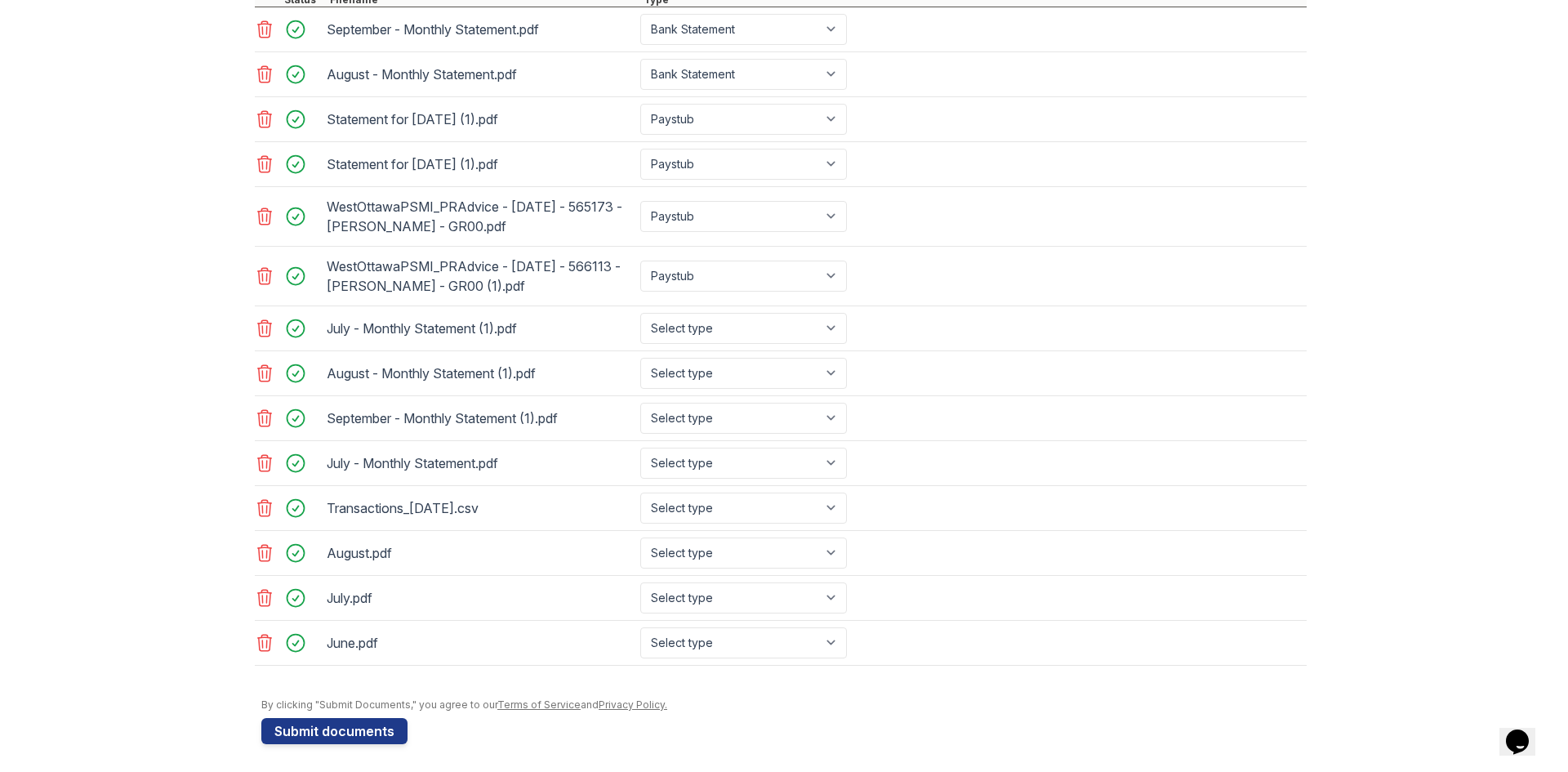
scroll to position [743, 0]
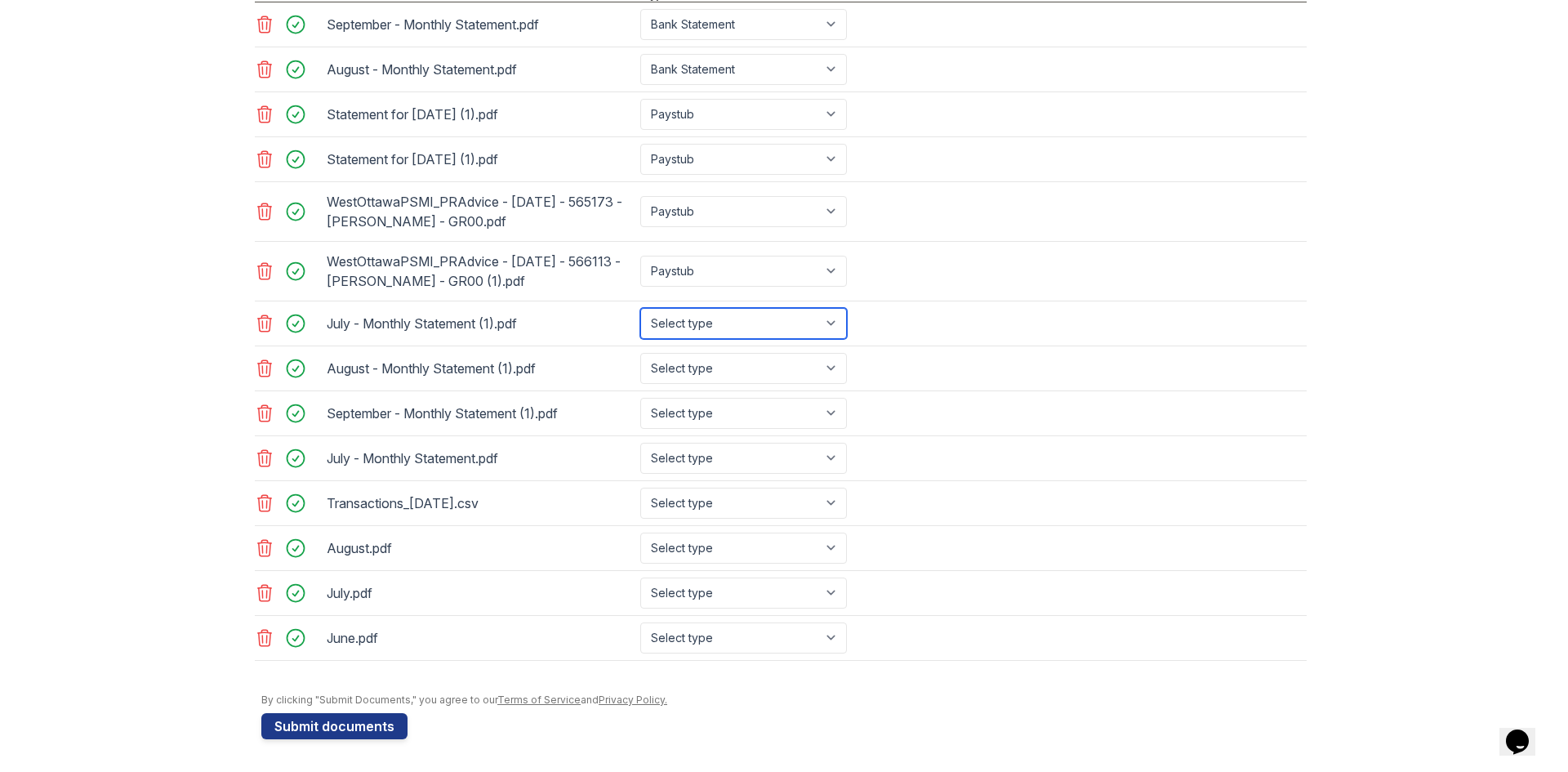
click at [824, 322] on select "Select type Paystub Bank Statement Offer Letter Tax Documents Benefit Award Let…" at bounding box center [743, 323] width 207 height 31
select select "bank_statement"
click at [640, 308] on select "Select type Paystub Bank Statement Offer Letter Tax Documents Benefit Award Let…" at bounding box center [743, 323] width 207 height 31
click at [823, 365] on select "Select type Paystub Bank Statement Offer Letter Tax Documents Benefit Award Let…" at bounding box center [743, 368] width 207 height 31
select select "bank_statement"
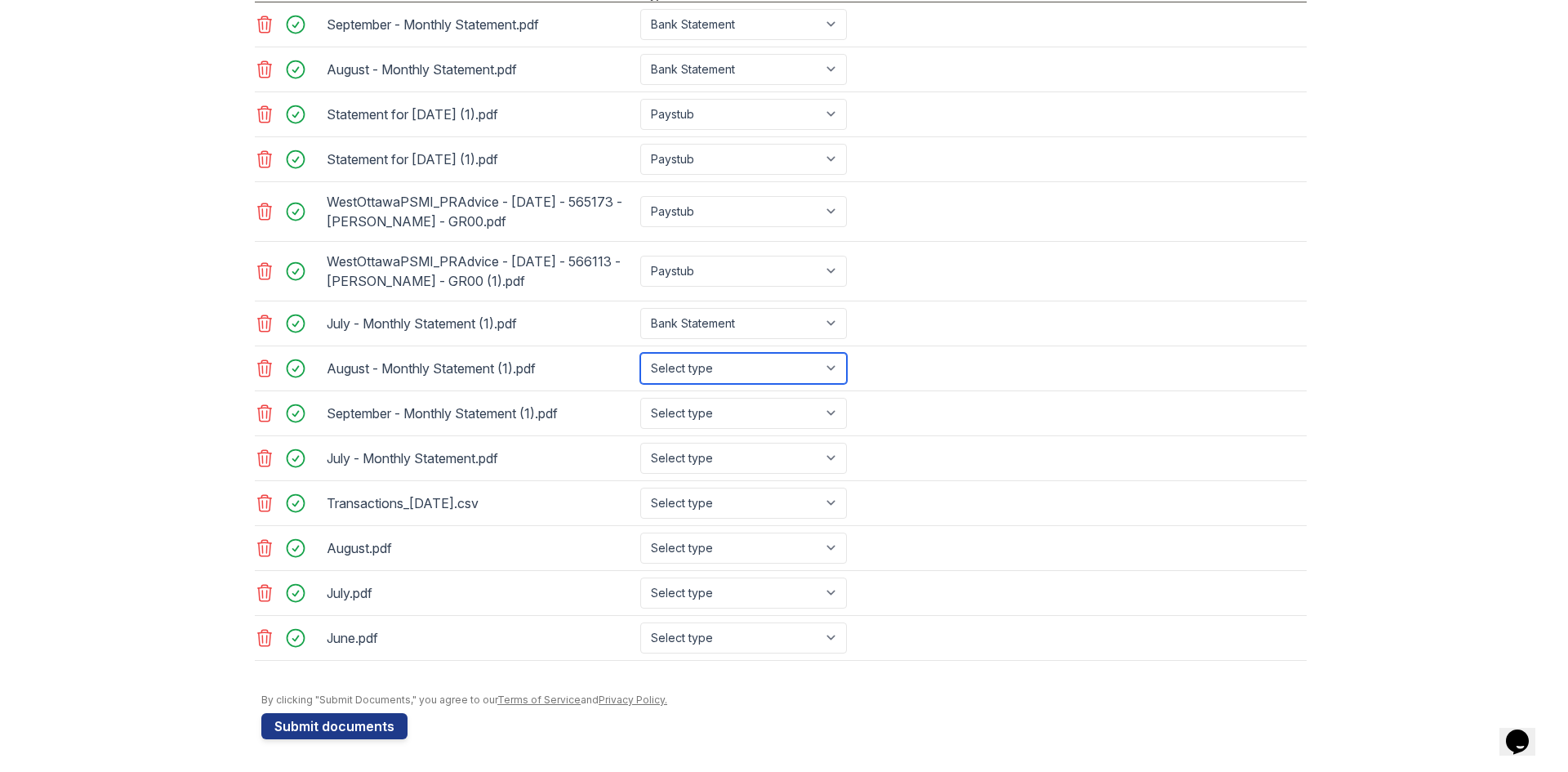
click at [640, 353] on select "Select type Paystub Bank Statement Offer Letter Tax Documents Benefit Award Let…" at bounding box center [743, 368] width 207 height 31
click at [828, 416] on select "Select type Paystub Bank Statement Offer Letter Tax Documents Benefit Award Let…" at bounding box center [743, 412] width 207 height 31
select select "bank_statement"
click at [640, 398] on select "Select type Paystub Bank Statement Offer Letter Tax Documents Benefit Award Let…" at bounding box center [743, 412] width 207 height 31
click at [828, 457] on select "Select type Paystub Bank Statement Offer Letter Tax Documents Benefit Award Let…" at bounding box center [743, 458] width 207 height 31
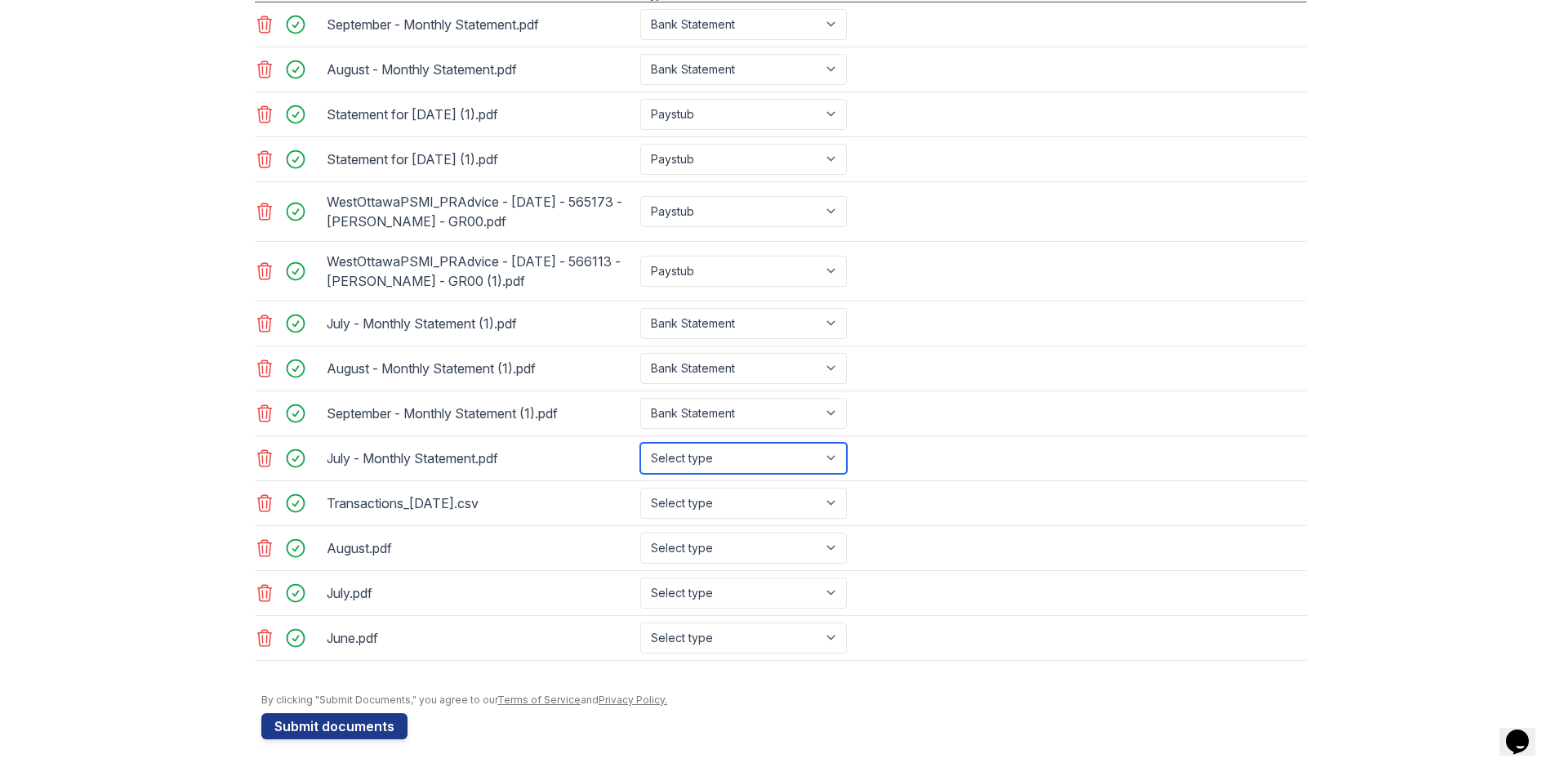
select select "bank_statement"
click at [640, 443] on select "Select type Paystub Bank Statement Offer Letter Tax Documents Benefit Award Let…" at bounding box center [743, 458] width 207 height 31
click at [830, 500] on select "Select type Paystub Bank Statement Offer Letter Tax Documents Benefit Award Let…" at bounding box center [743, 502] width 207 height 31
select select "bank_statement"
click at [640, 487] on select "Select type Paystub Bank Statement Offer Letter Tax Documents Benefit Award Let…" at bounding box center [743, 502] width 207 height 31
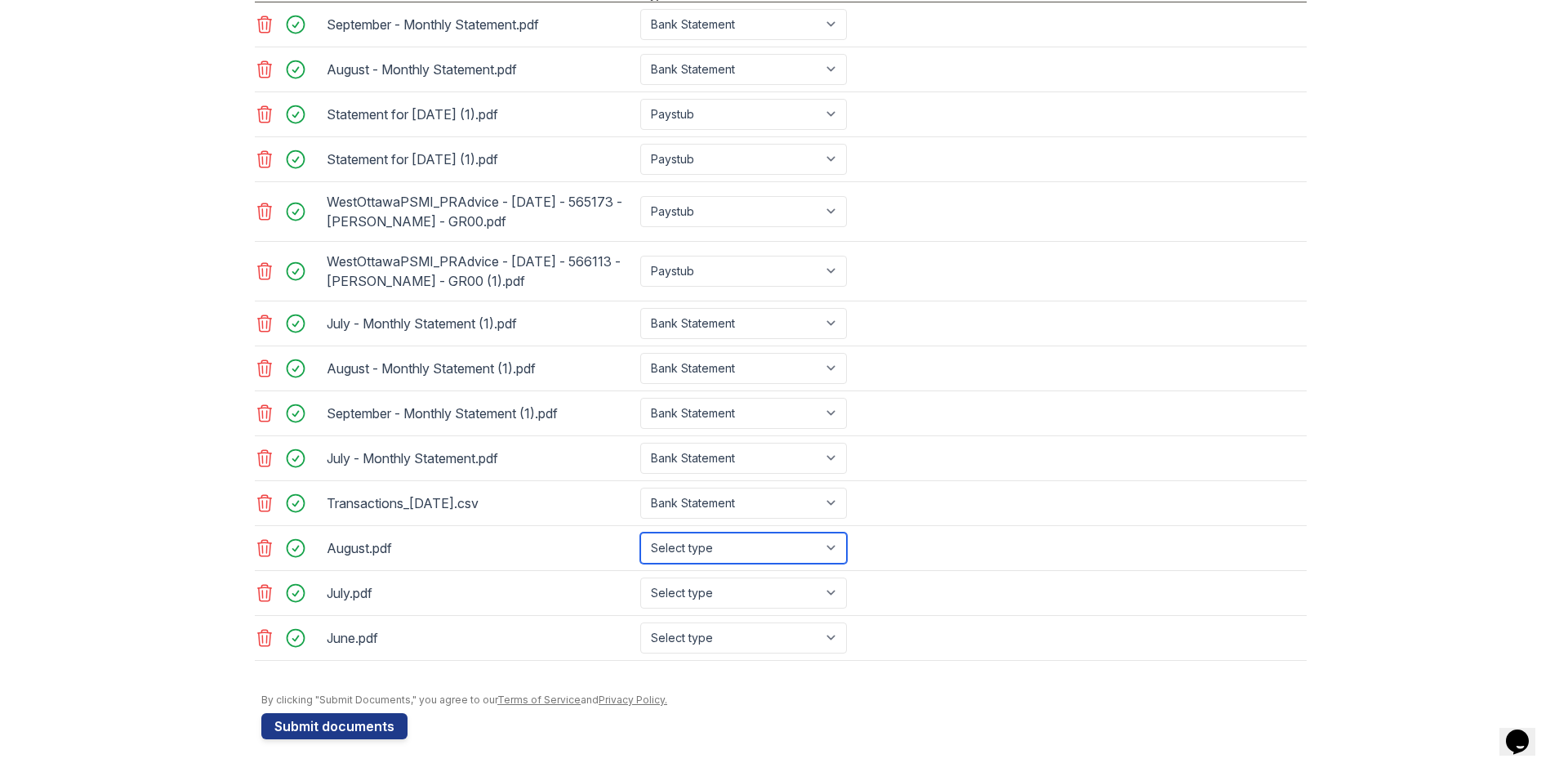
click at [823, 547] on select "Select type Paystub Bank Statement Offer Letter Tax Documents Benefit Award Let…" at bounding box center [743, 547] width 207 height 31
select select "bank_statement"
click at [640, 532] on select "Select type Paystub Bank Statement Offer Letter Tax Documents Benefit Award Let…" at bounding box center [743, 547] width 207 height 31
click at [828, 596] on select "Select type Paystub Bank Statement Offer Letter Tax Documents Benefit Award Let…" at bounding box center [743, 592] width 207 height 31
select select "bank_statement"
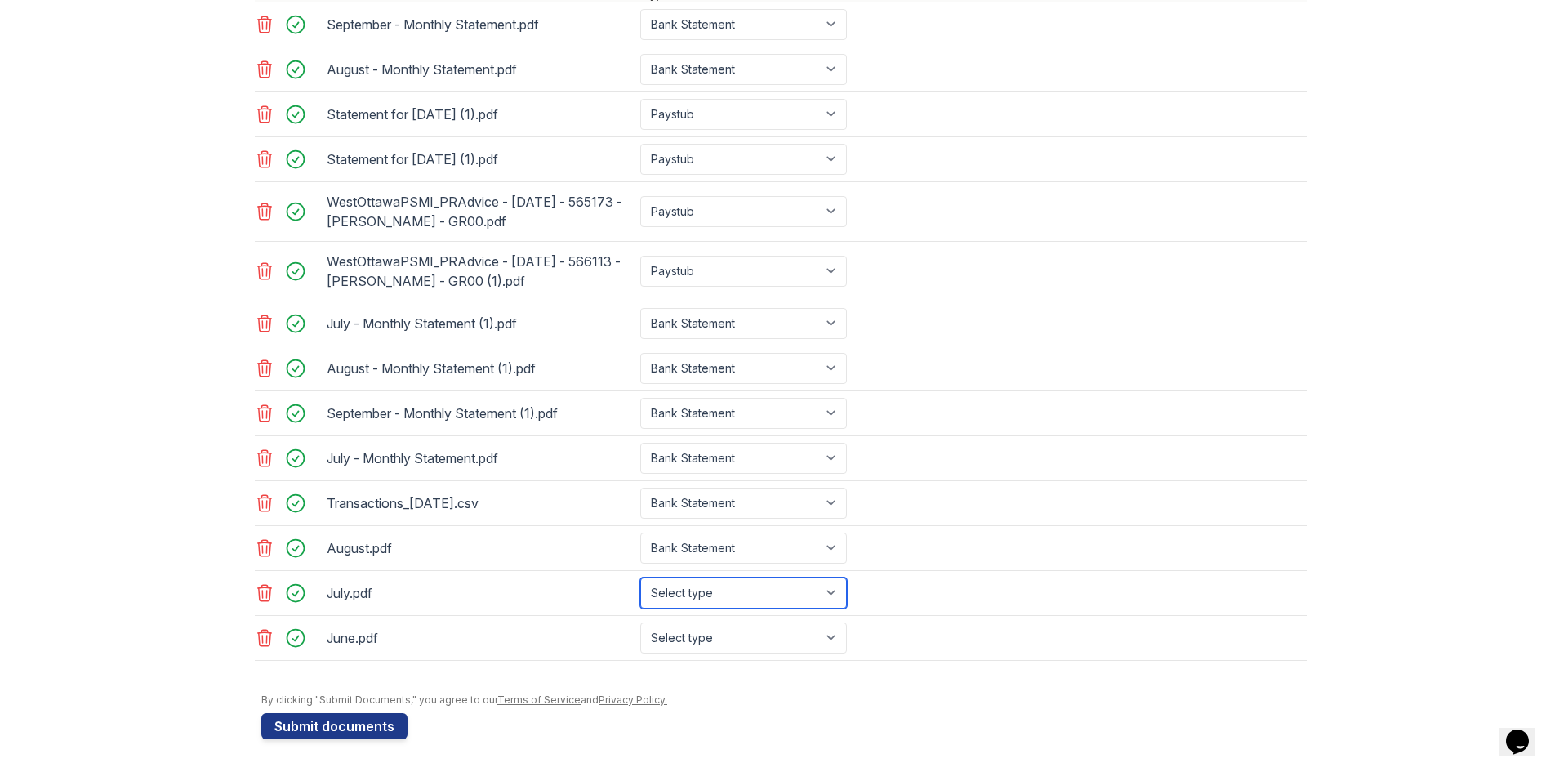
click at [640, 577] on select "Select type Paystub Bank Statement Offer Letter Tax Documents Benefit Award Let…" at bounding box center [743, 592] width 207 height 31
click at [828, 640] on select "Select type Paystub Bank Statement Offer Letter Tax Documents Benefit Award Let…" at bounding box center [743, 637] width 207 height 31
select select "bank_statement"
click at [640, 622] on select "Select type Paystub Bank Statement Offer Letter Tax Documents Benefit Award Let…" at bounding box center [743, 637] width 207 height 31
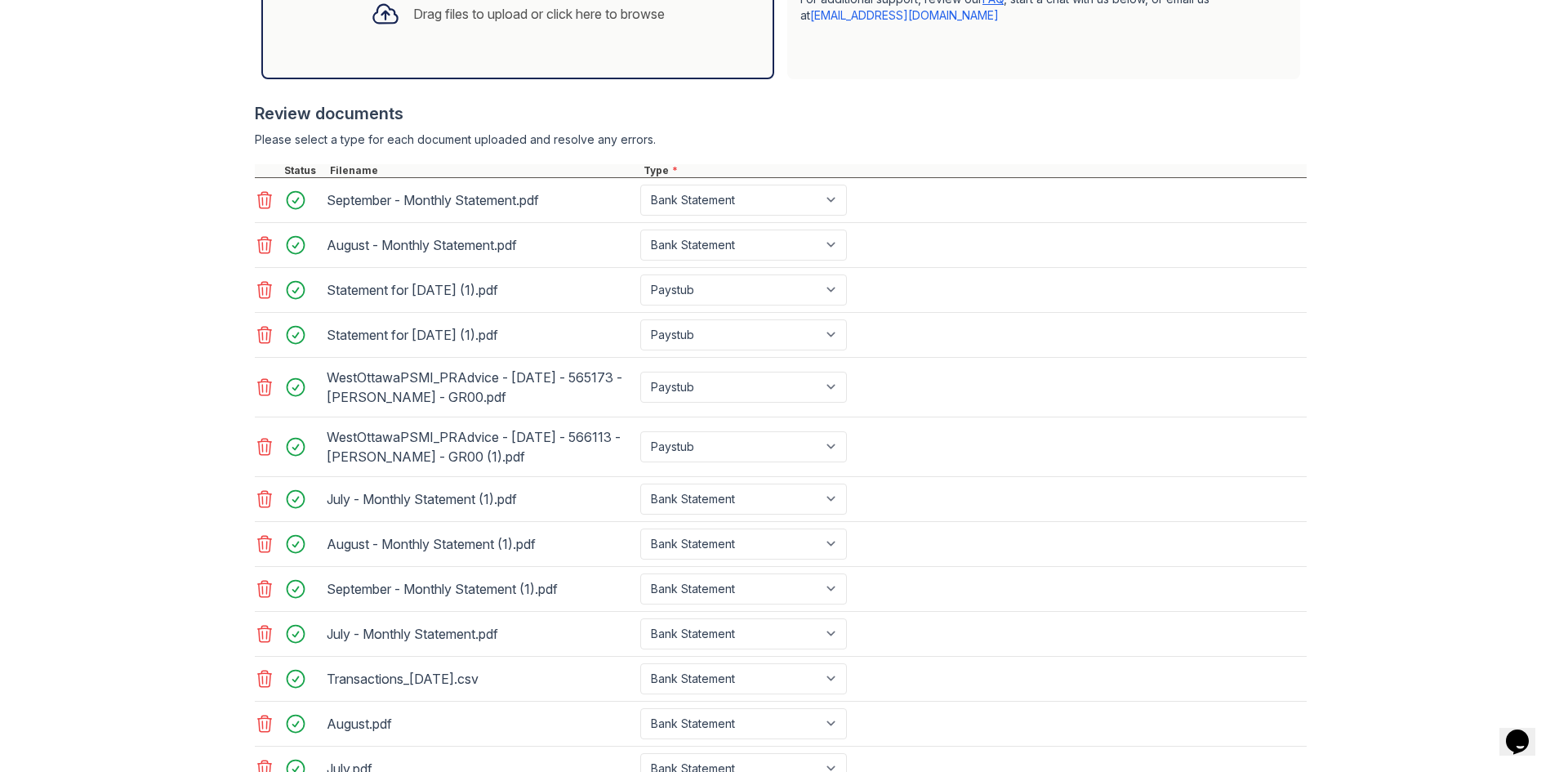
scroll to position [478, 0]
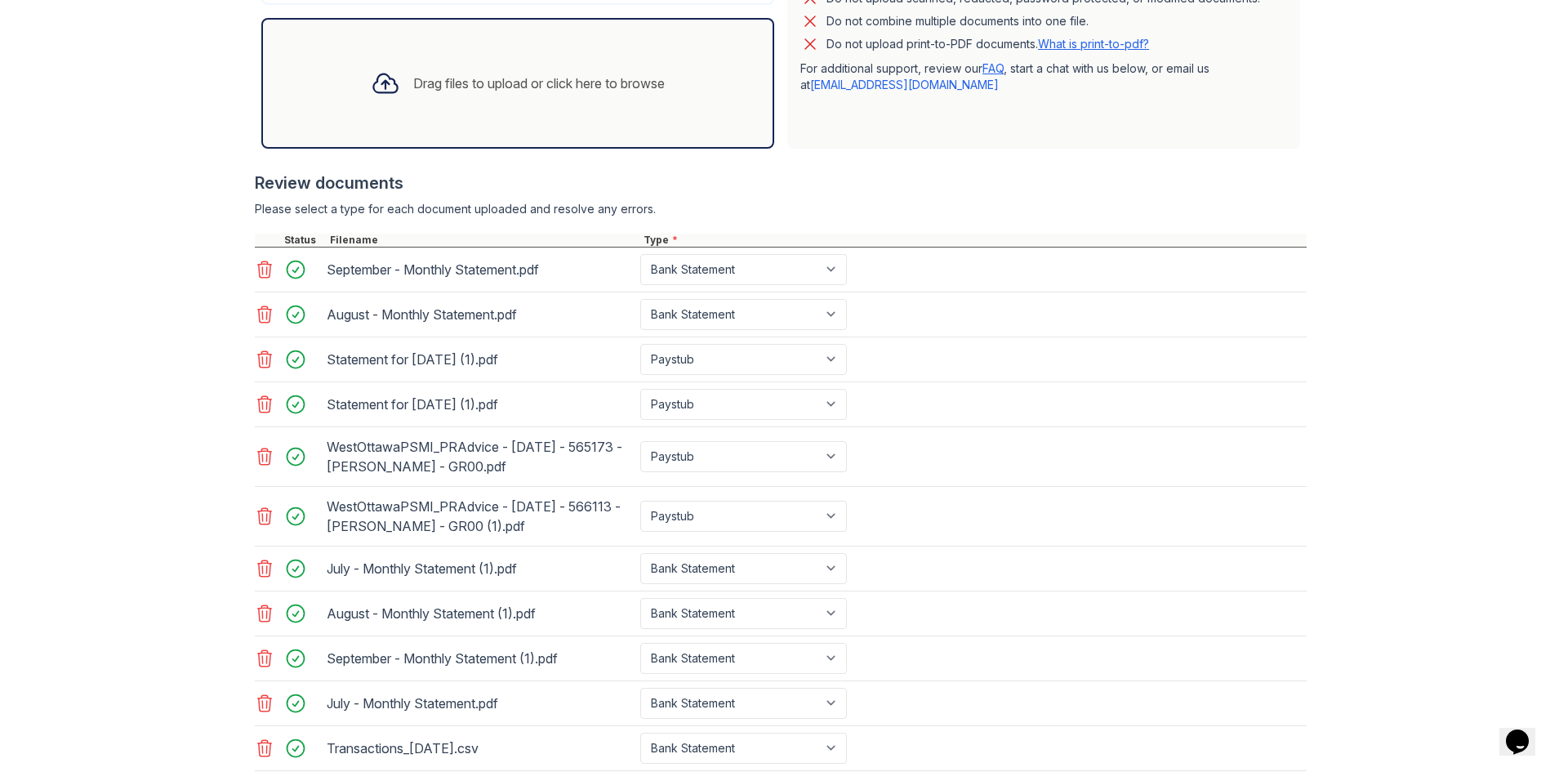
click at [467, 84] on div "Drag files to upload or click here to browse" at bounding box center [538, 82] width 251 height 19
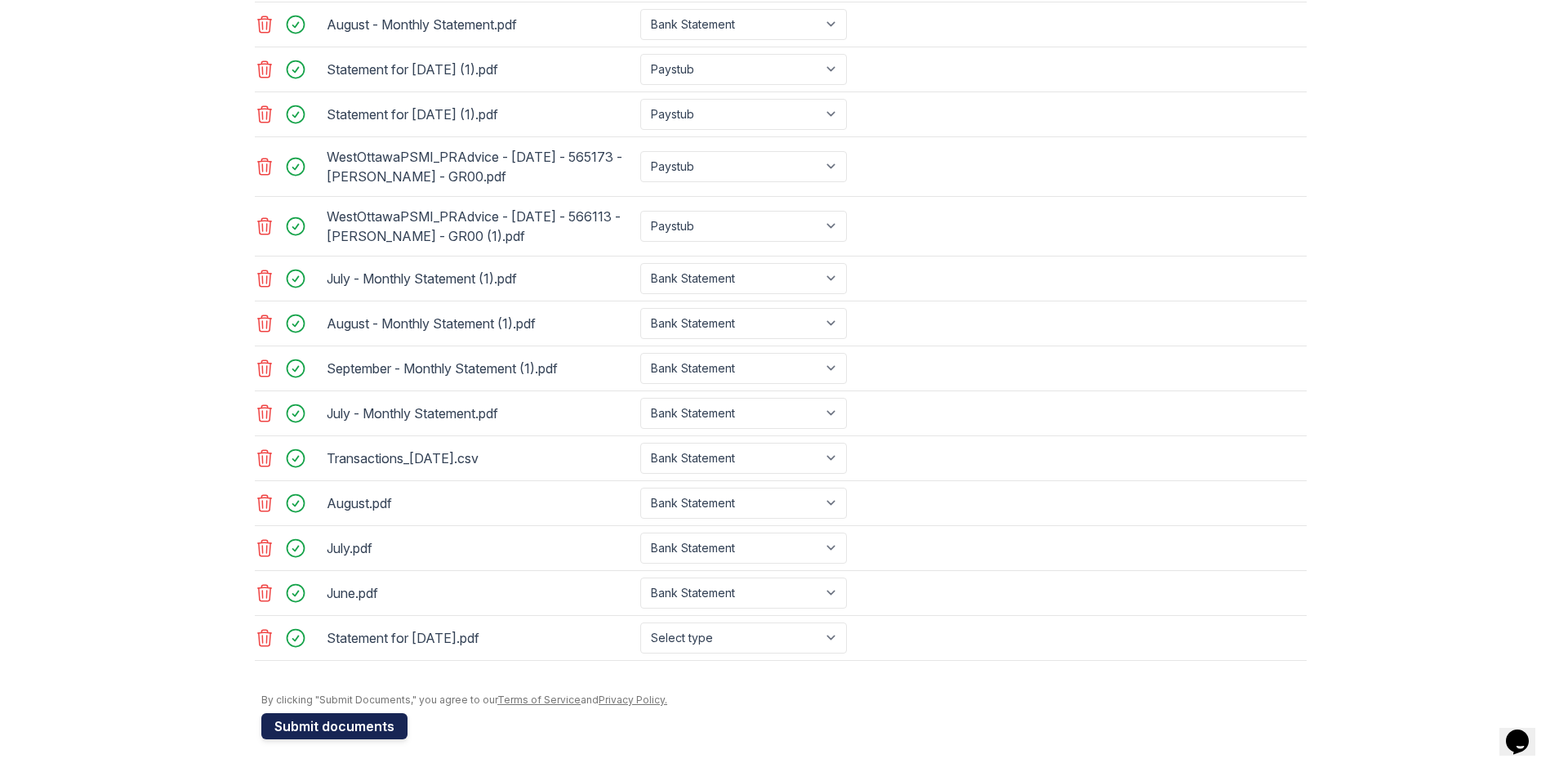
click at [336, 728] on button "Submit documents" at bounding box center [335, 726] width 146 height 26
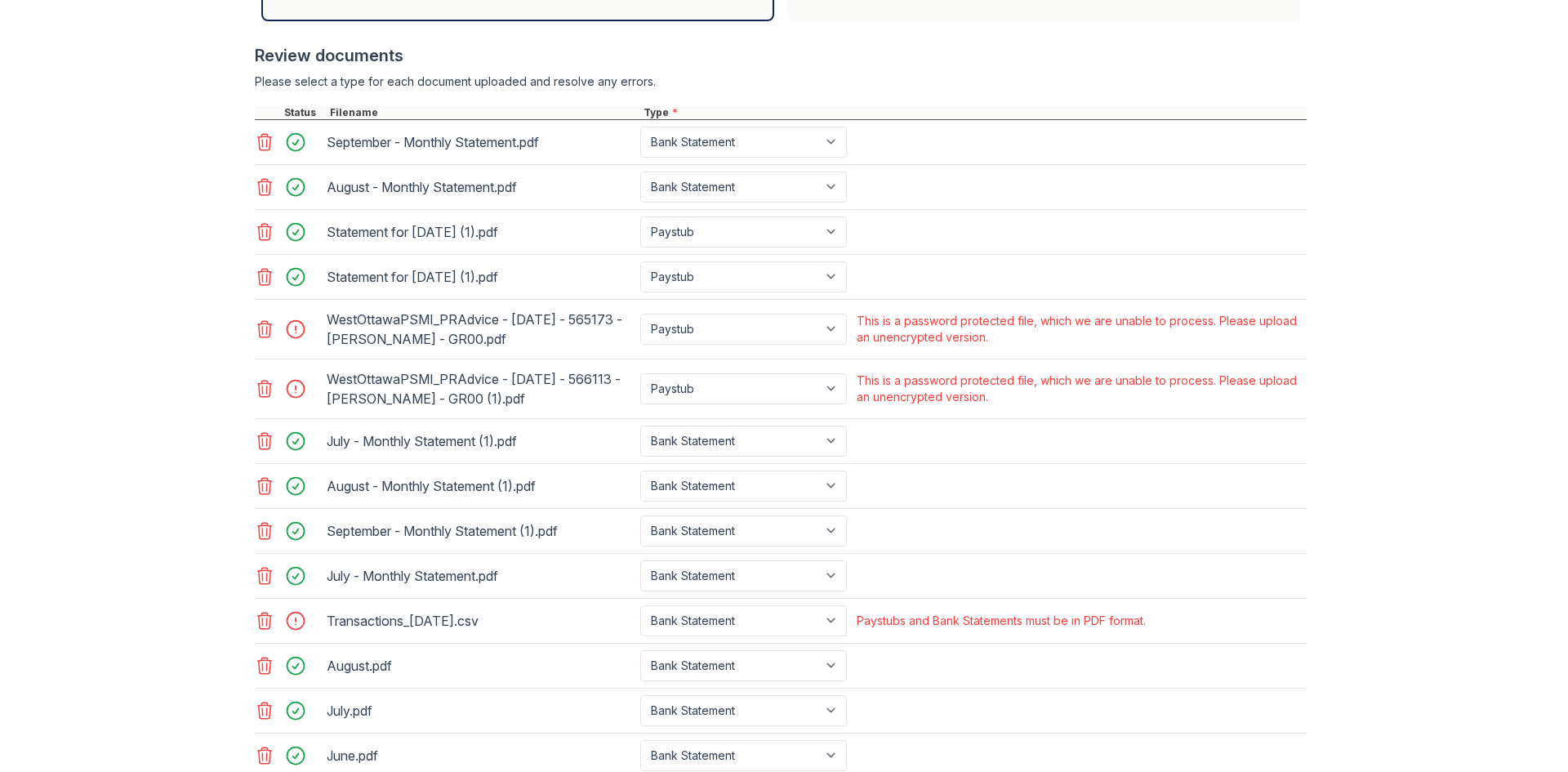
scroll to position [666, 0]
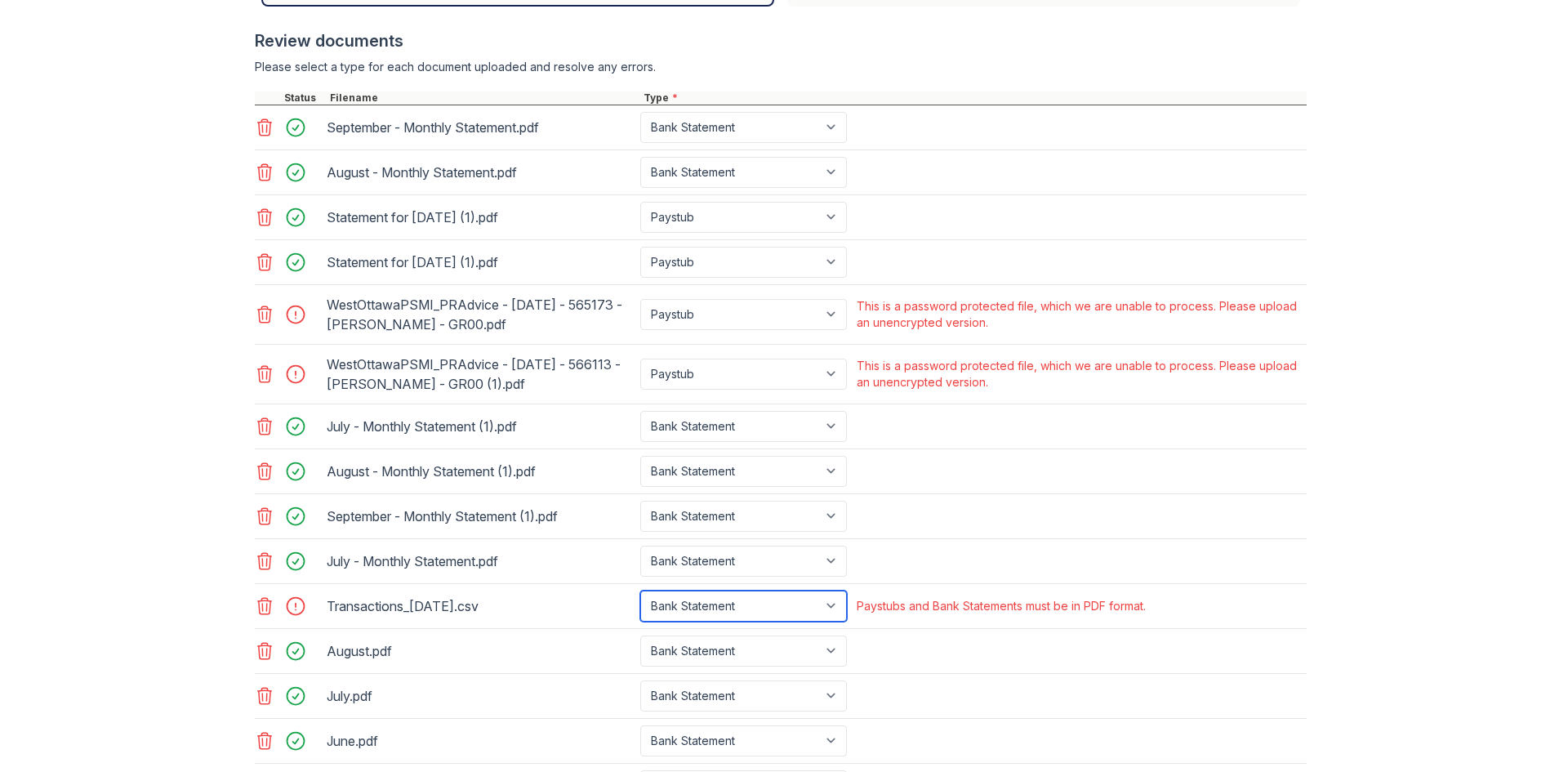
click at [831, 621] on select "Paystub Bank Statement Offer Letter Tax Documents Benefit Award Letter Investme…" at bounding box center [743, 605] width 207 height 31
select select "other"
click at [640, 609] on select "Paystub Bank Statement Offer Letter Tax Documents Benefit Award Letter Investme…" at bounding box center [743, 605] width 207 height 31
click at [258, 314] on icon at bounding box center [264, 314] width 19 height 19
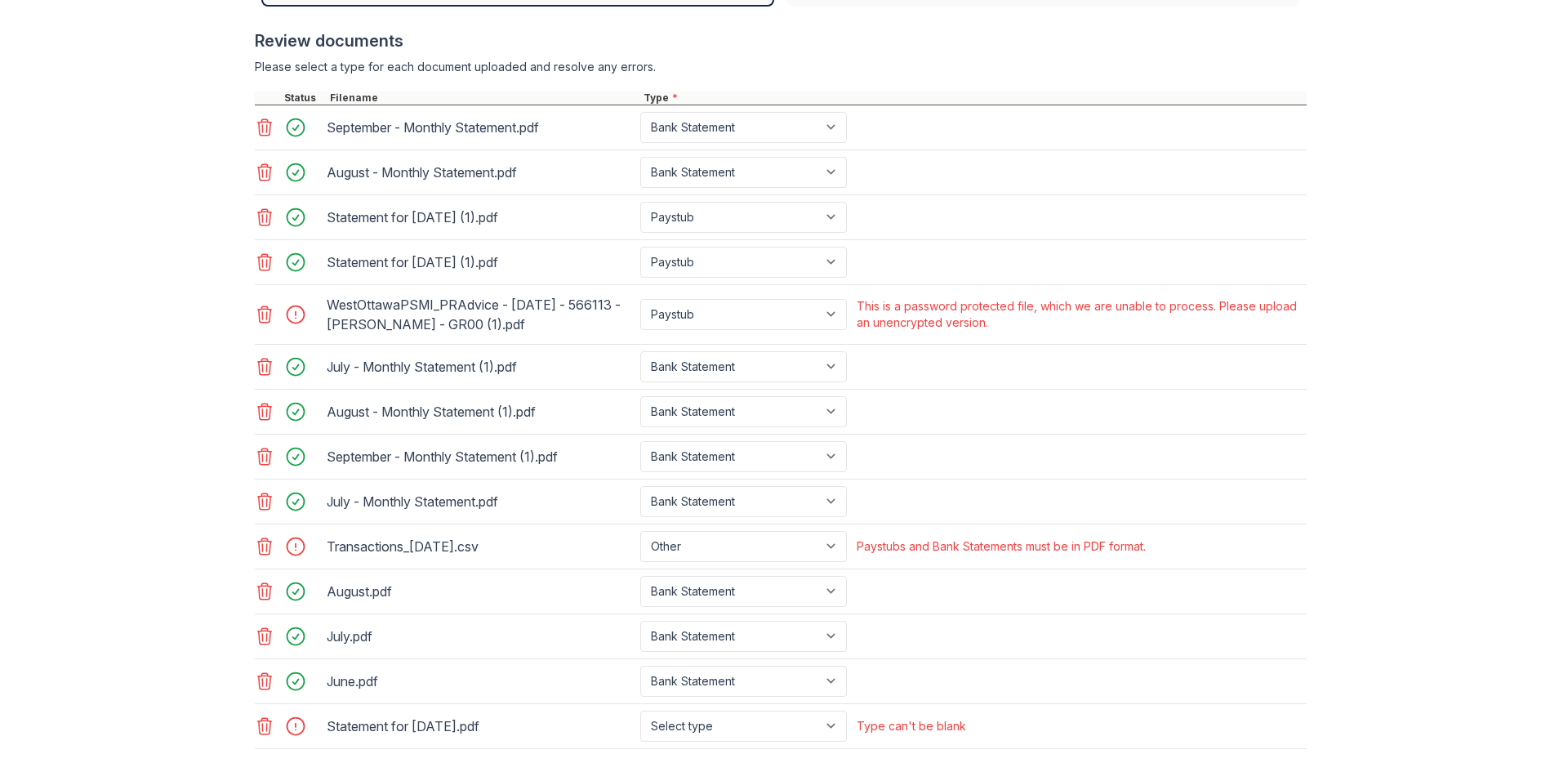
click at [256, 324] on icon at bounding box center [264, 314] width 19 height 19
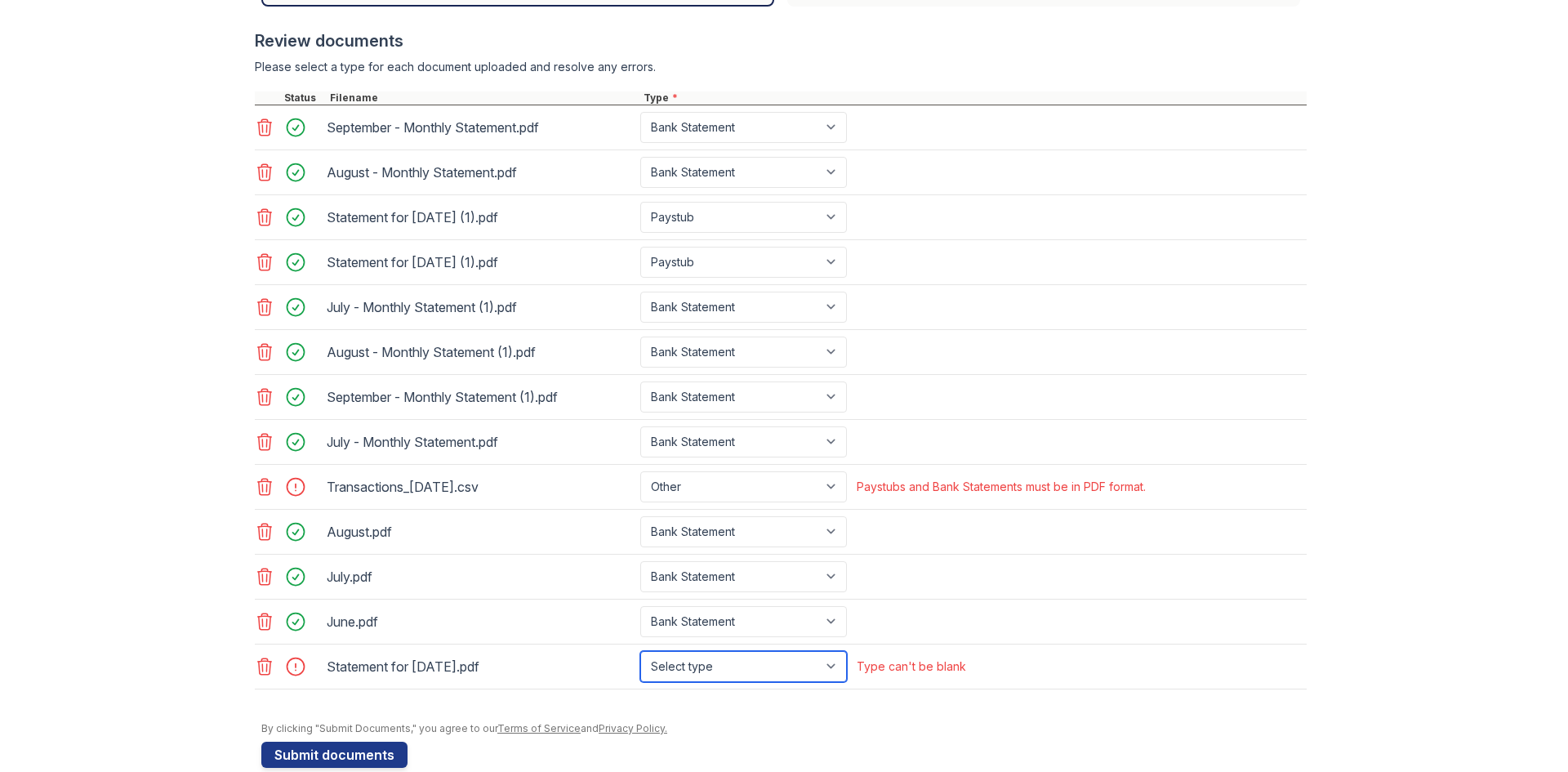
click at [832, 662] on select "Select type Paystub Bank Statement Offer Letter Tax Documents Benefit Award Let…" at bounding box center [743, 665] width 207 height 31
select select "bank_statement"
click at [640, 651] on select "Select type Paystub Bank Statement Offer Letter Tax Documents Benefit Award Let…" at bounding box center [743, 665] width 207 height 31
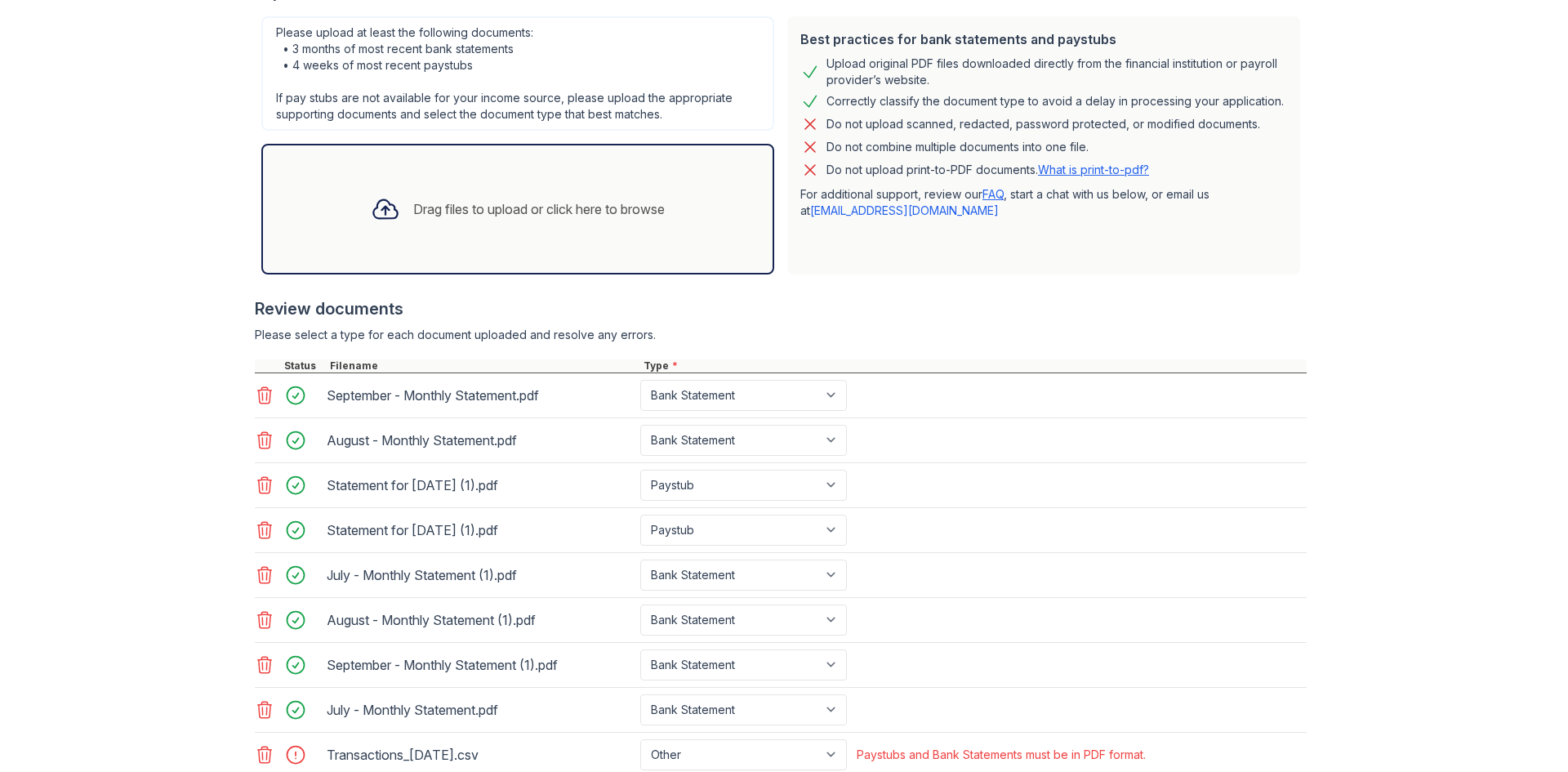
scroll to position [374, 0]
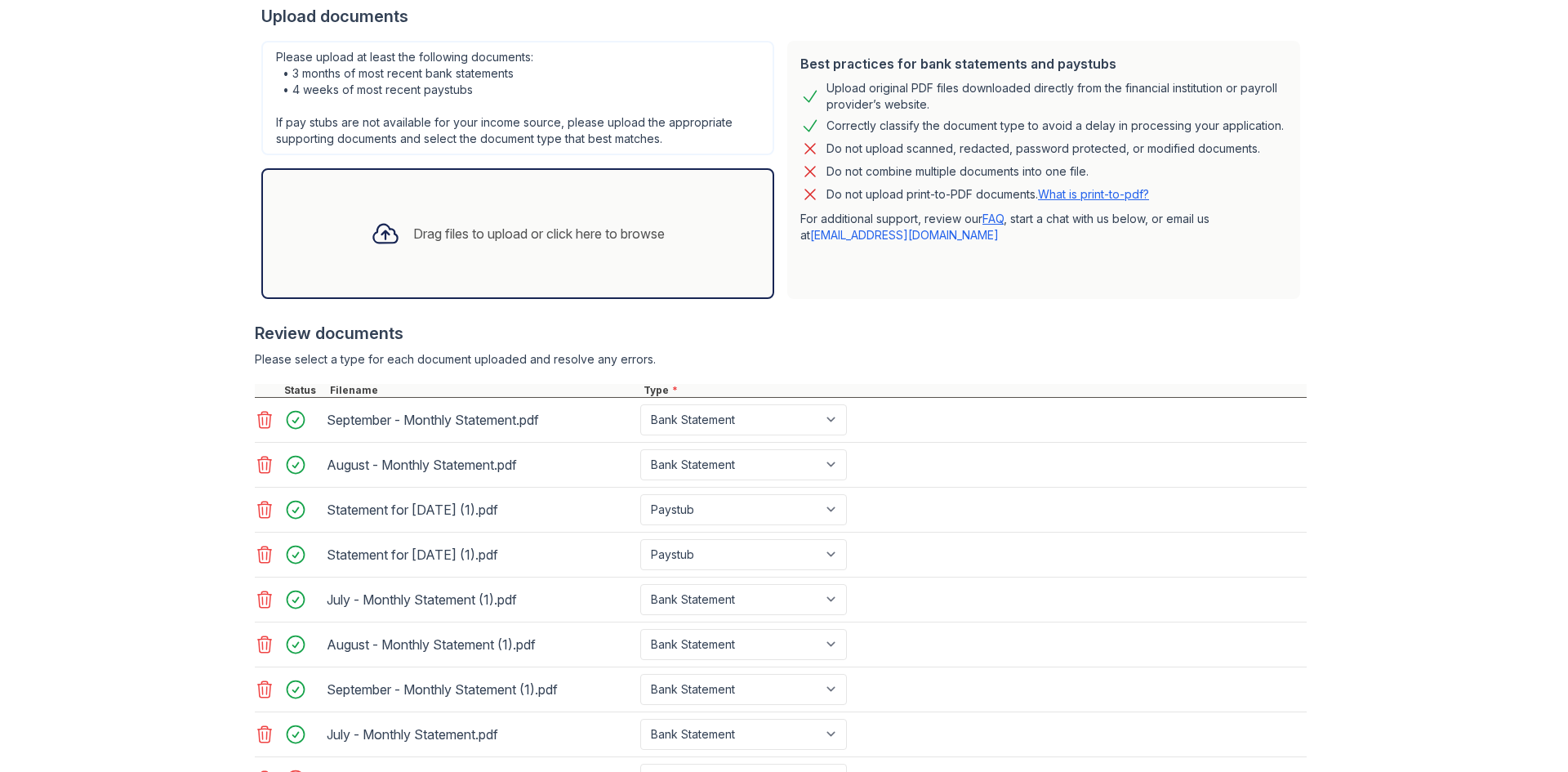
click at [618, 229] on div "Drag files to upload or click here to browse" at bounding box center [538, 233] width 251 height 19
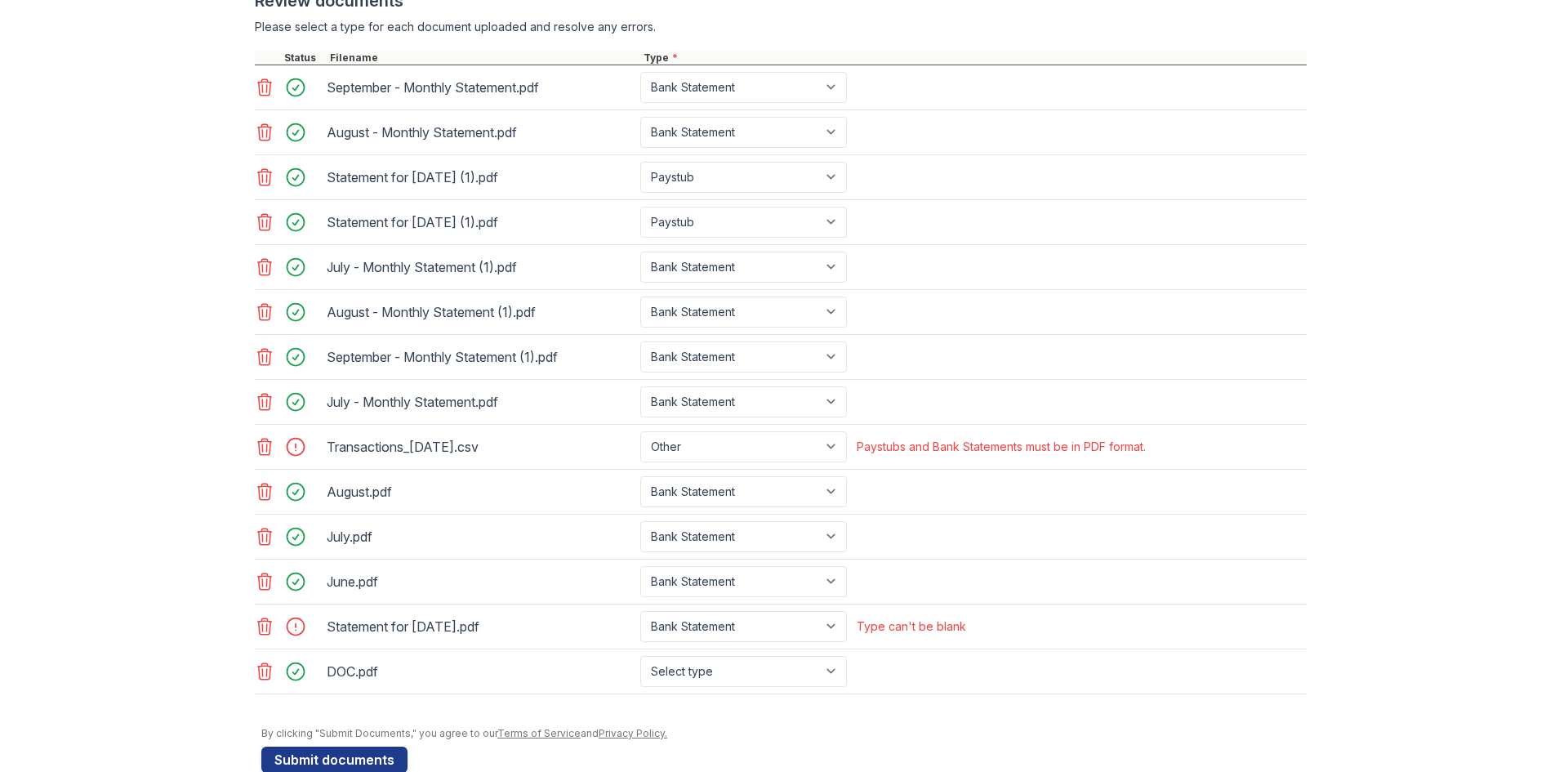
scroll to position [740, 0]
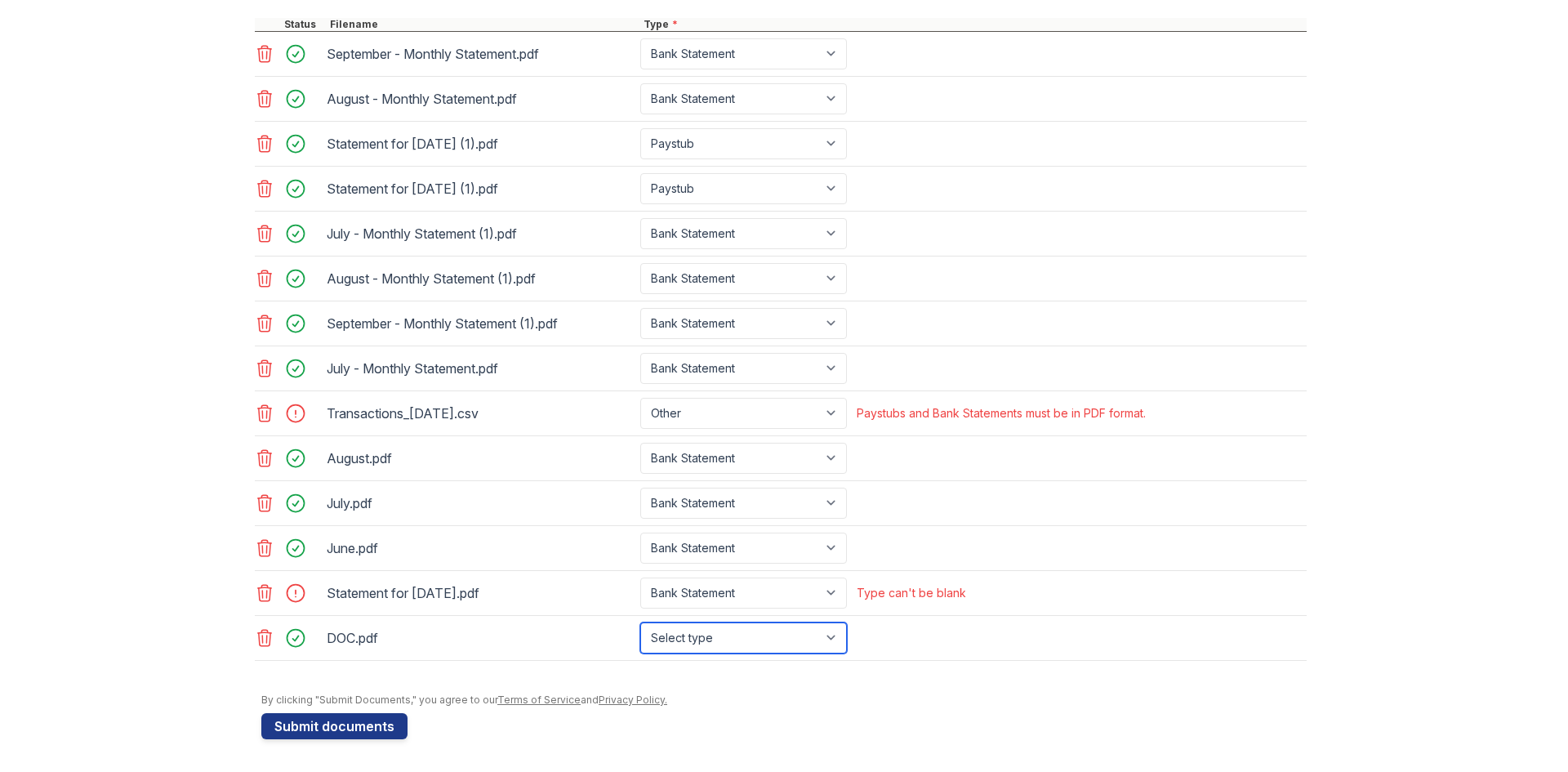
click at [828, 639] on select "Select type Paystub Bank Statement Offer Letter Tax Documents Benefit Award Let…" at bounding box center [743, 637] width 207 height 31
select select "paystub"
click at [640, 622] on select "Select type Paystub Bank Statement Offer Letter Tax Documents Benefit Award Let…" at bounding box center [743, 637] width 207 height 31
click at [329, 719] on button "Submit documents" at bounding box center [335, 726] width 146 height 26
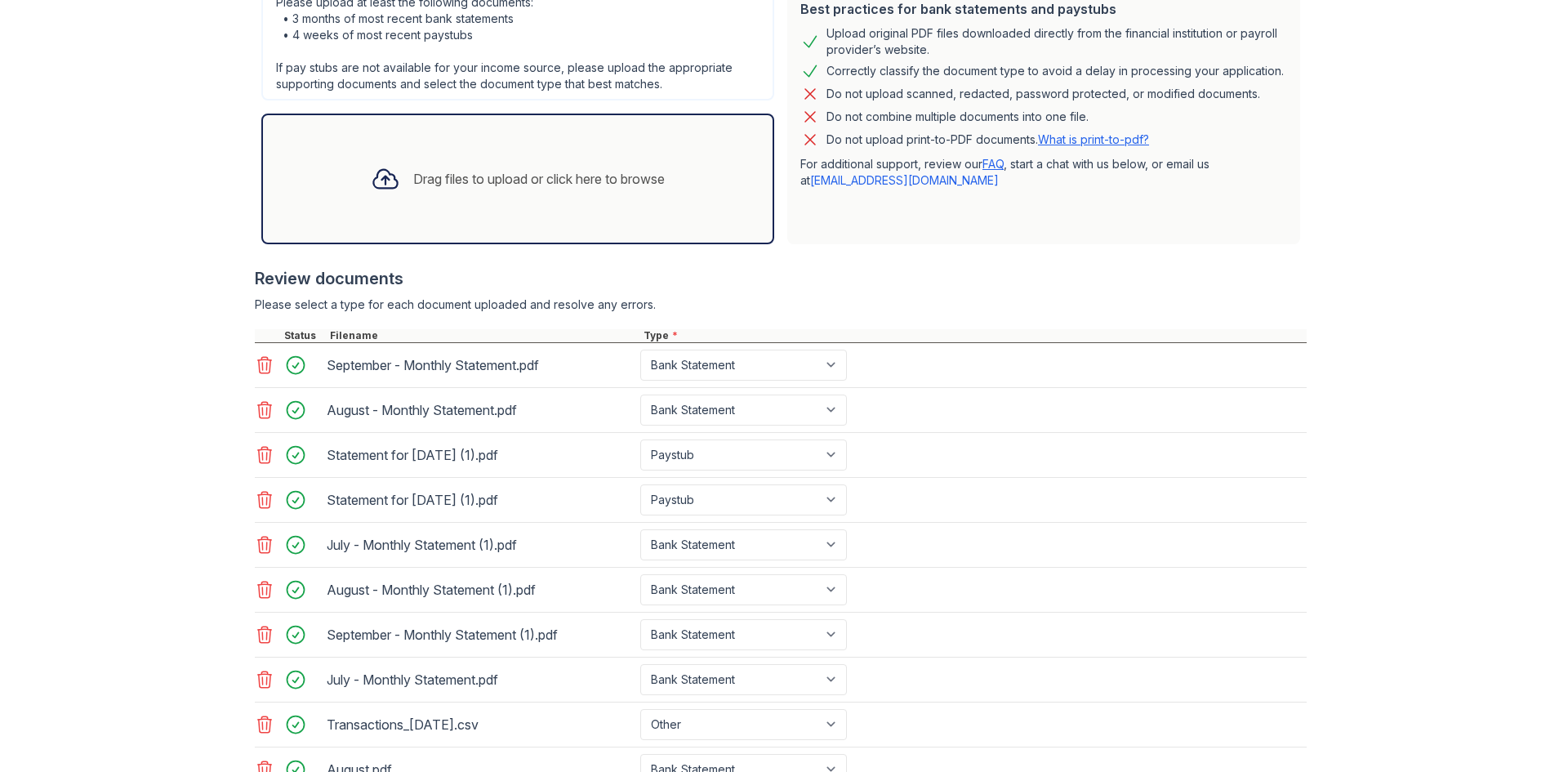
scroll to position [367, 0]
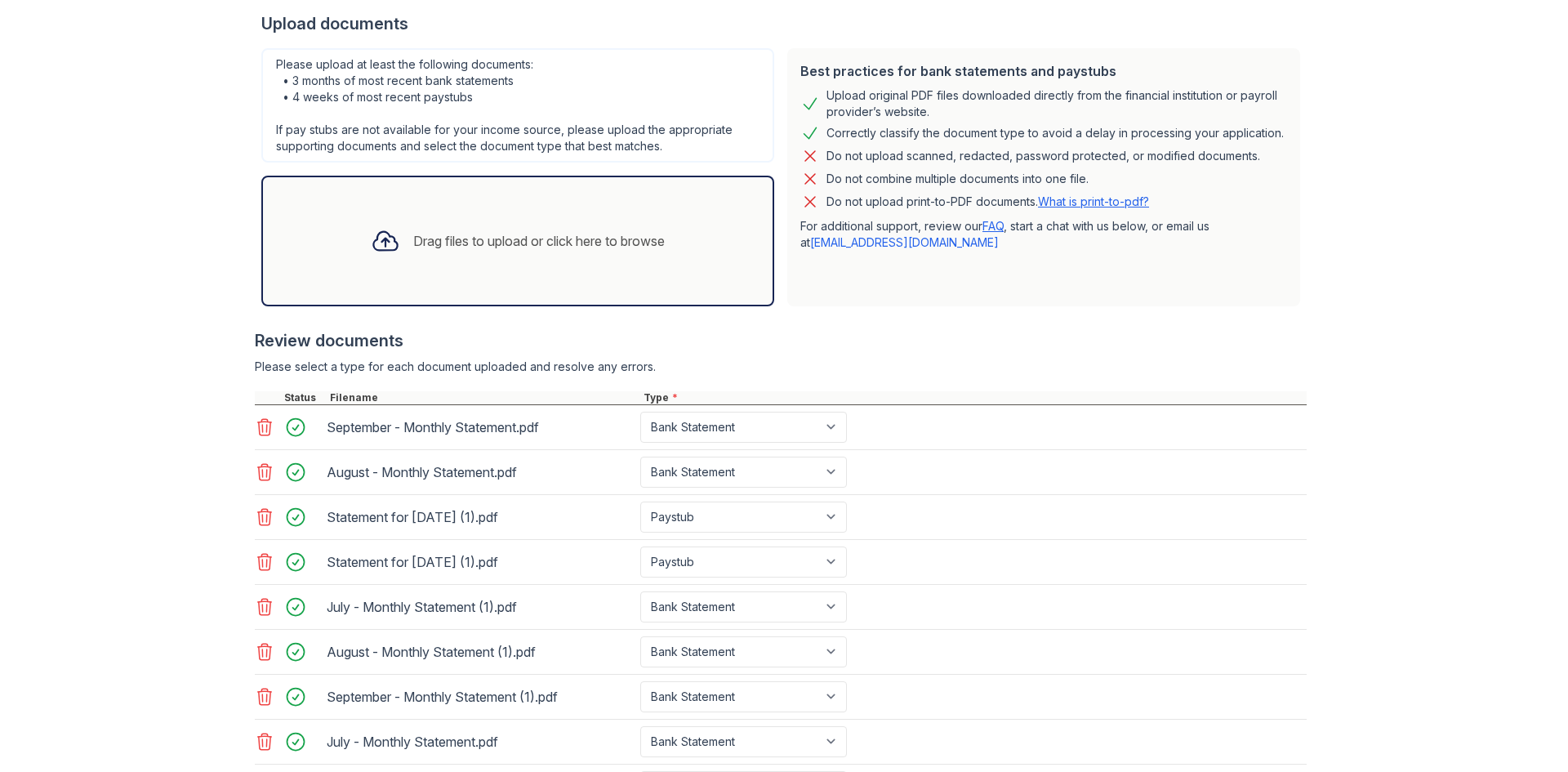
click at [510, 239] on div "Drag files to upload or click here to browse" at bounding box center [538, 240] width 251 height 19
click at [591, 248] on div "Drag files to upload or click here to browse" at bounding box center [538, 240] width 251 height 19
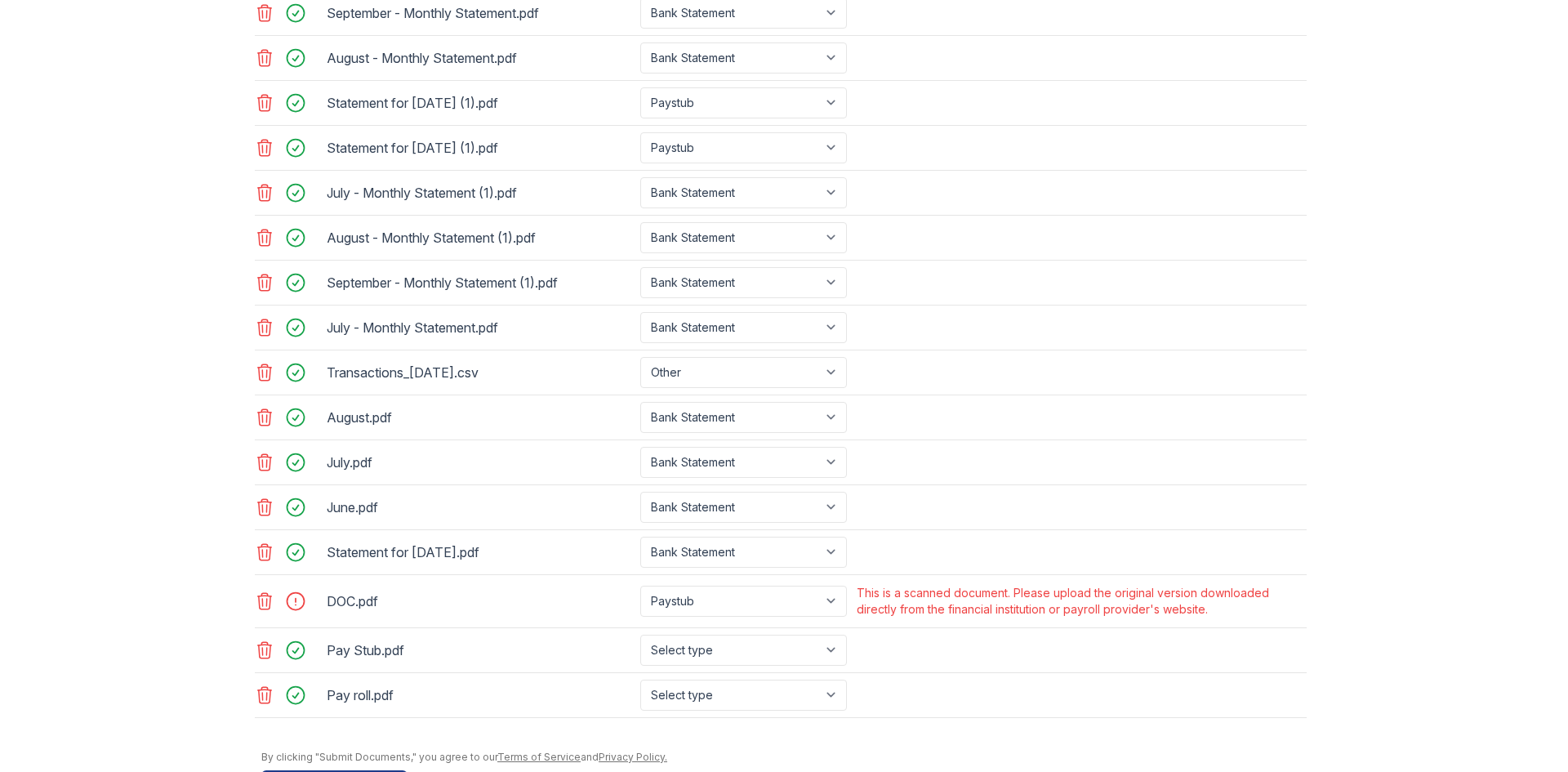
scroll to position [838, 0]
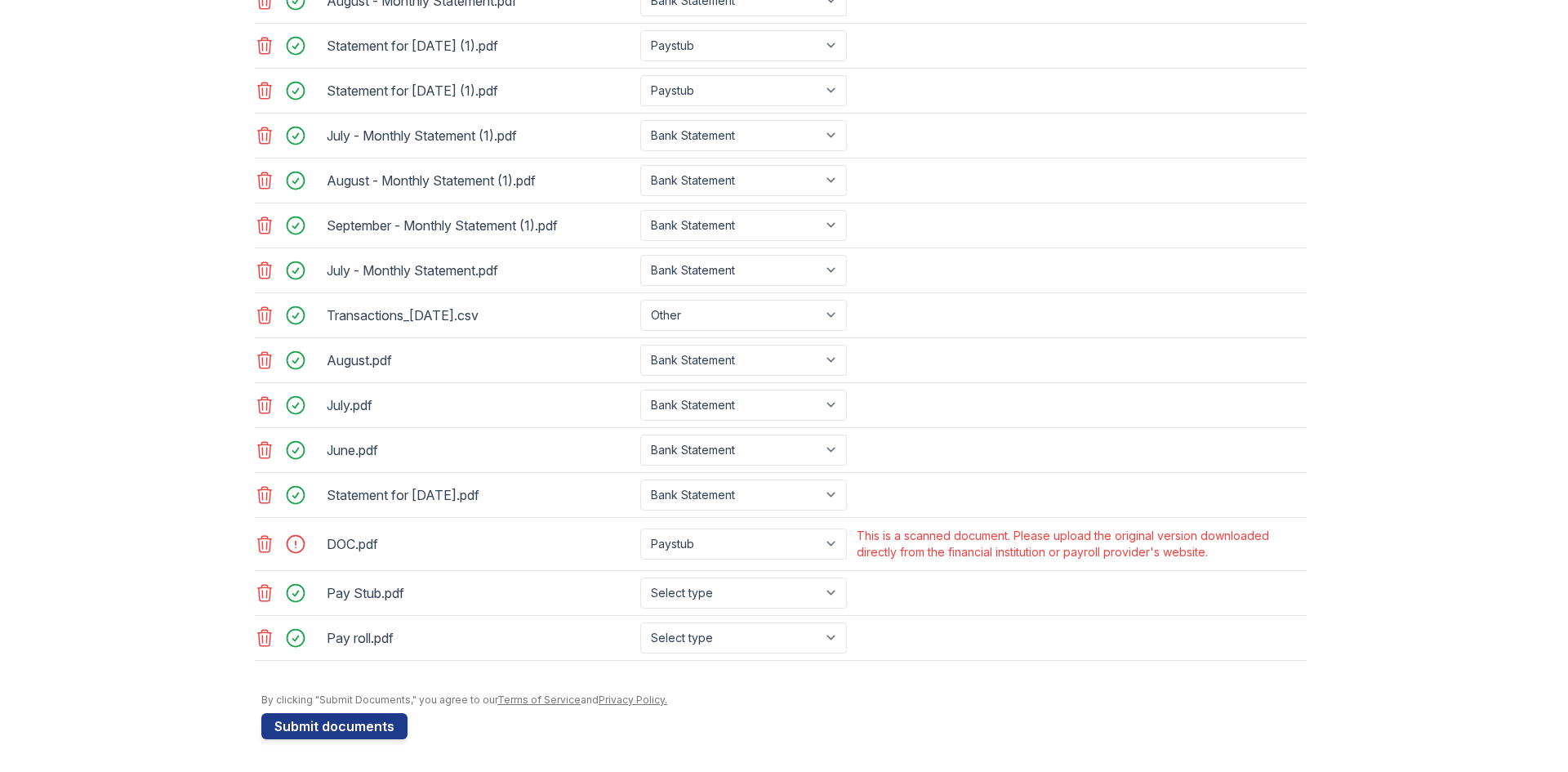
click at [259, 549] on icon at bounding box center [264, 543] width 19 height 19
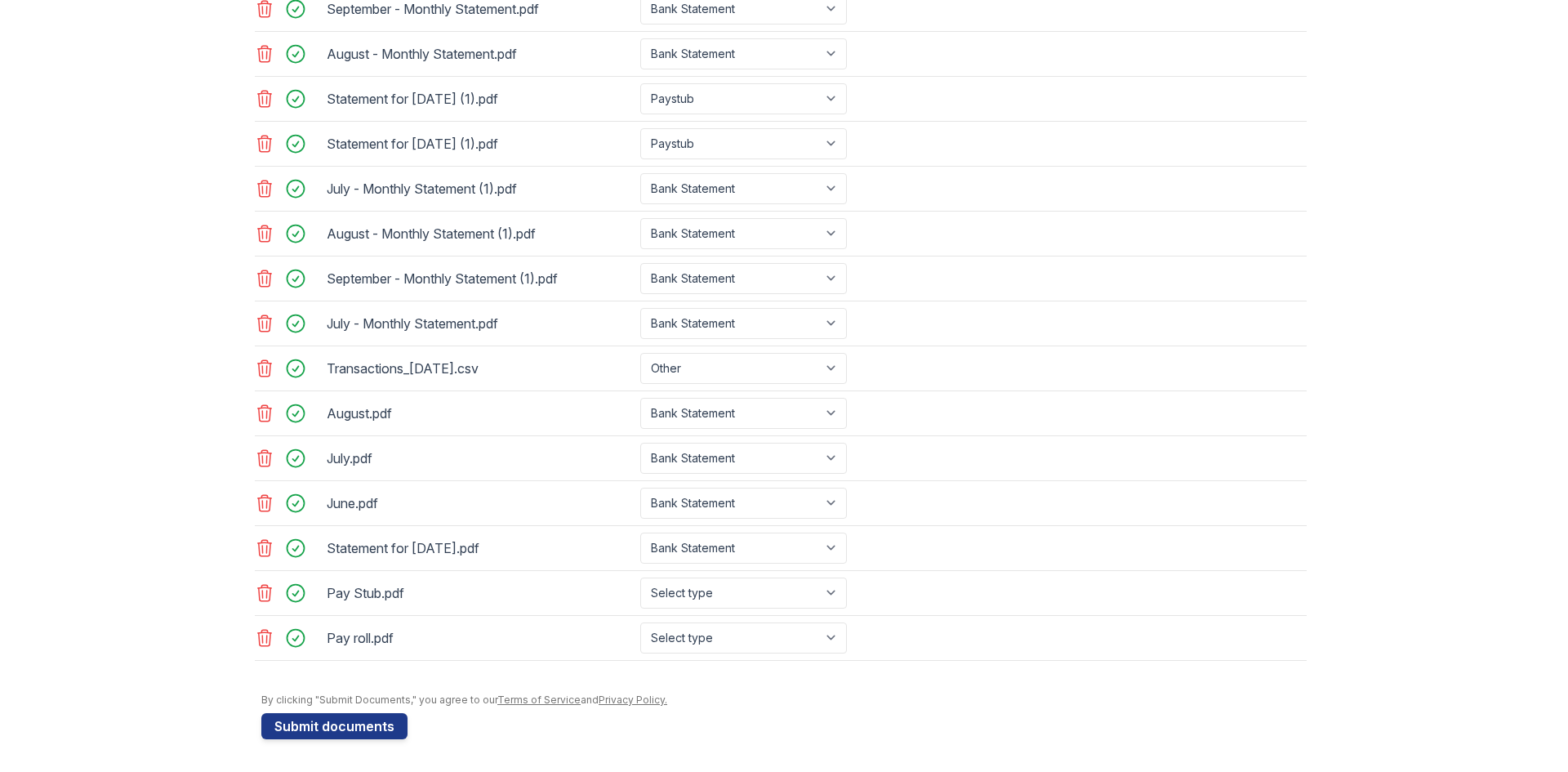
scroll to position [785, 0]
click at [814, 588] on select "Select type Paystub Bank Statement Offer Letter Tax Documents Benefit Award Let…" at bounding box center [743, 592] width 207 height 31
select select "paystub"
click at [640, 577] on select "Select type Paystub Bank Statement Offer Letter Tax Documents Benefit Award Let…" at bounding box center [743, 592] width 207 height 31
click at [814, 633] on select "Select type Paystub Bank Statement Offer Letter Tax Documents Benefit Award Let…" at bounding box center [743, 637] width 207 height 31
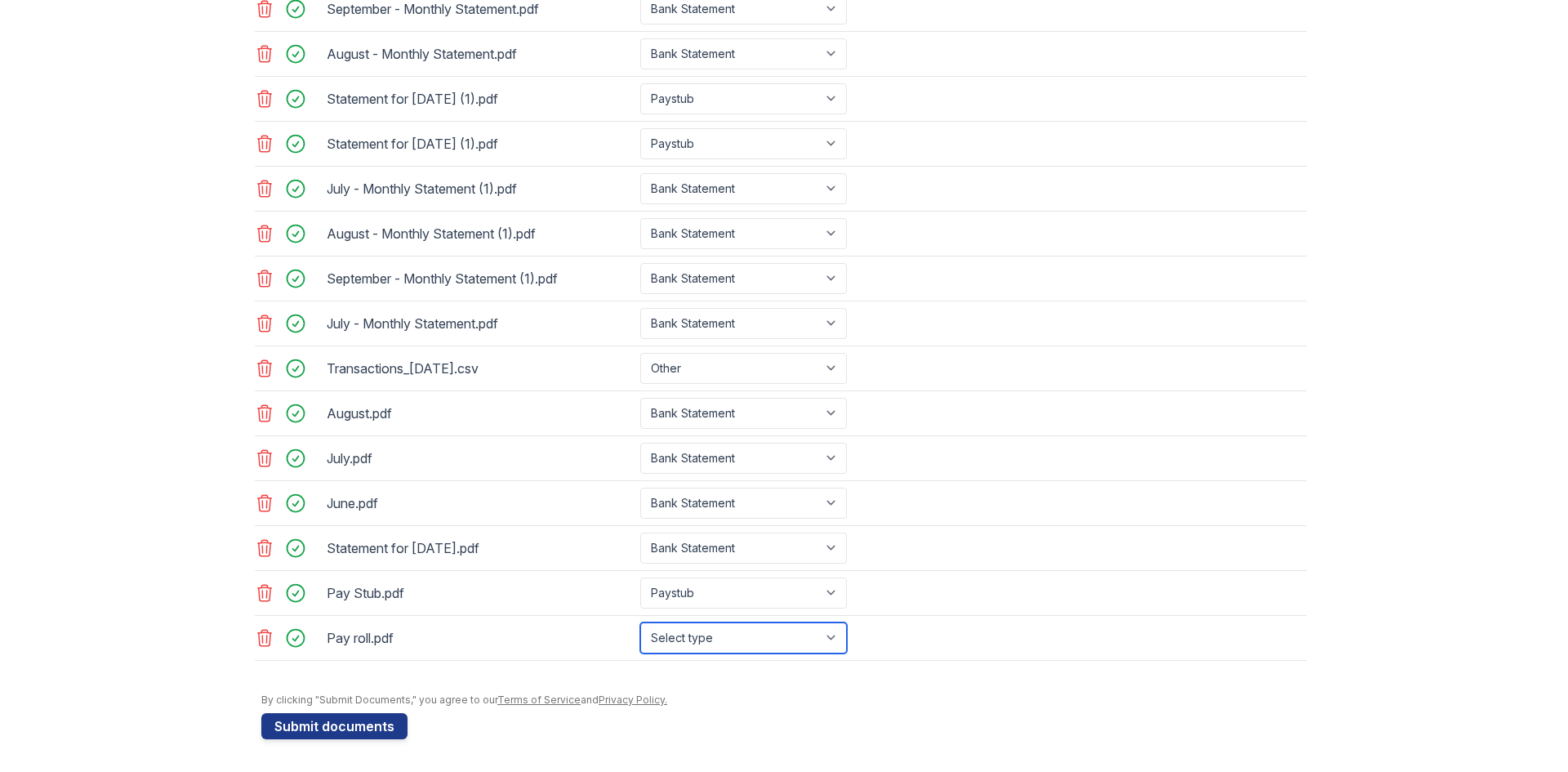
select select "paystub"
click at [640, 622] on select "Select type Paystub Bank Statement Offer Letter Tax Documents Benefit Award Let…" at bounding box center [743, 637] width 207 height 31
click at [306, 724] on button "Submit documents" at bounding box center [335, 726] width 146 height 26
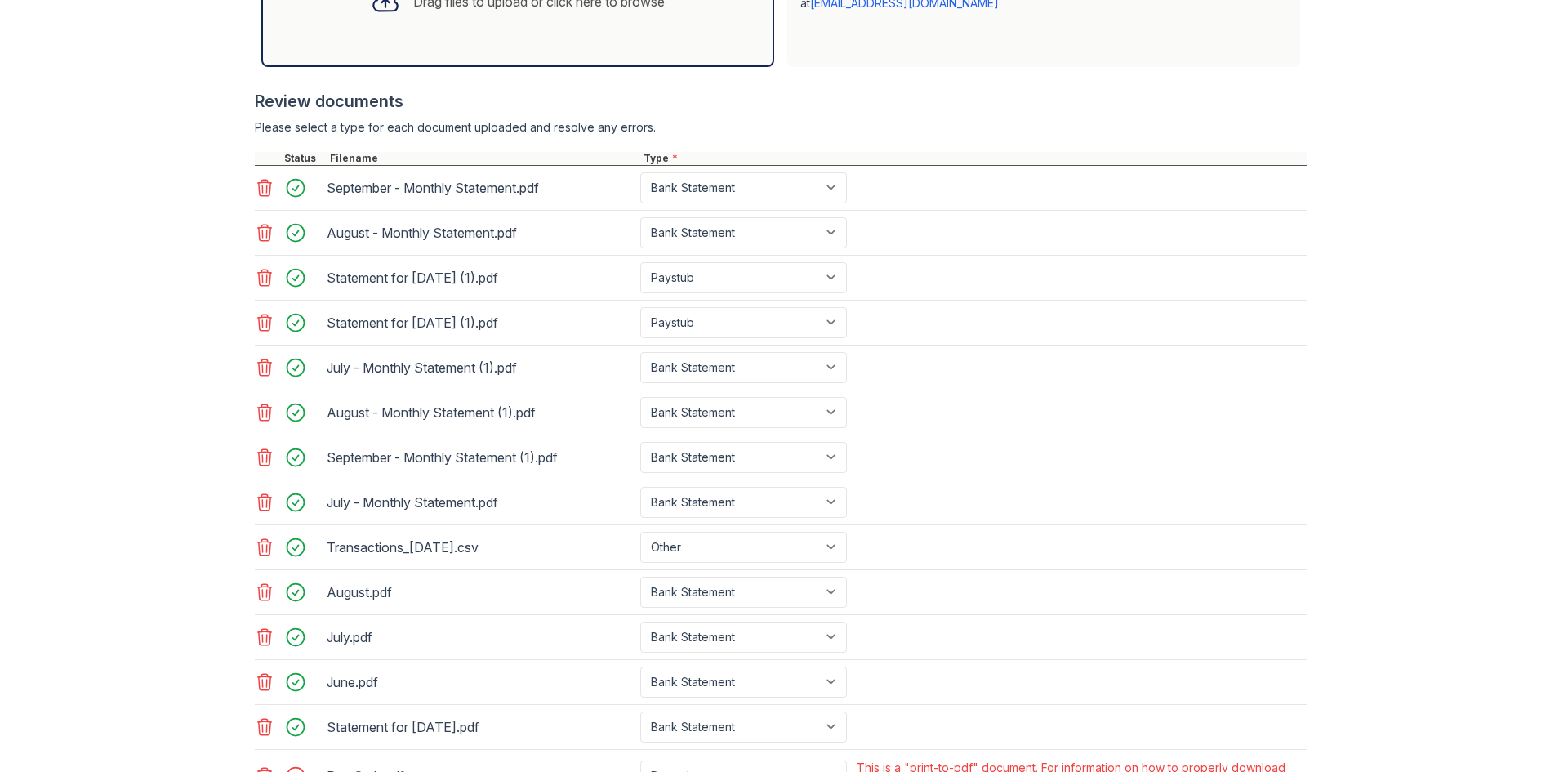
scroll to position [801, 0]
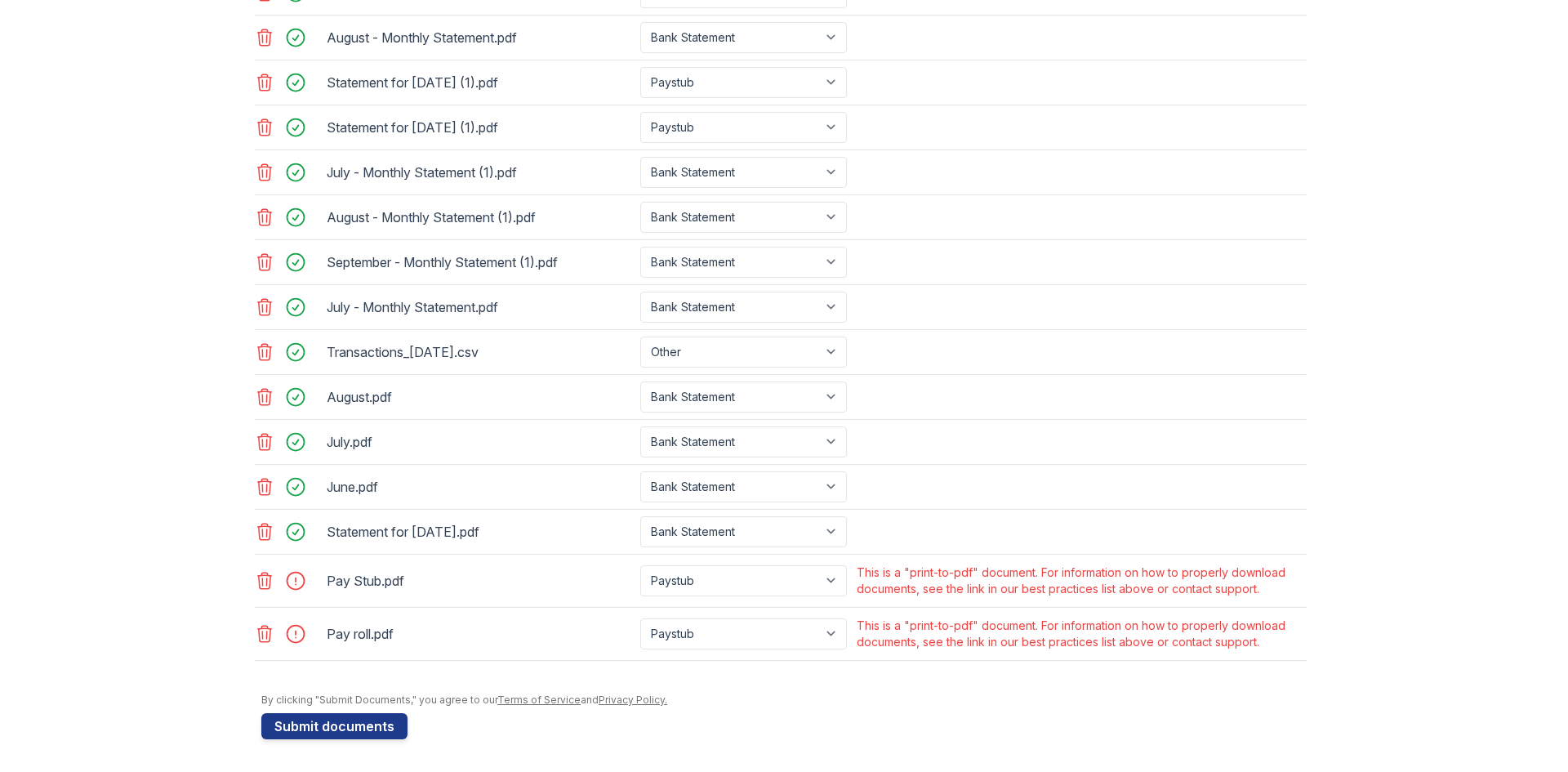
click at [259, 580] on icon at bounding box center [264, 580] width 19 height 19
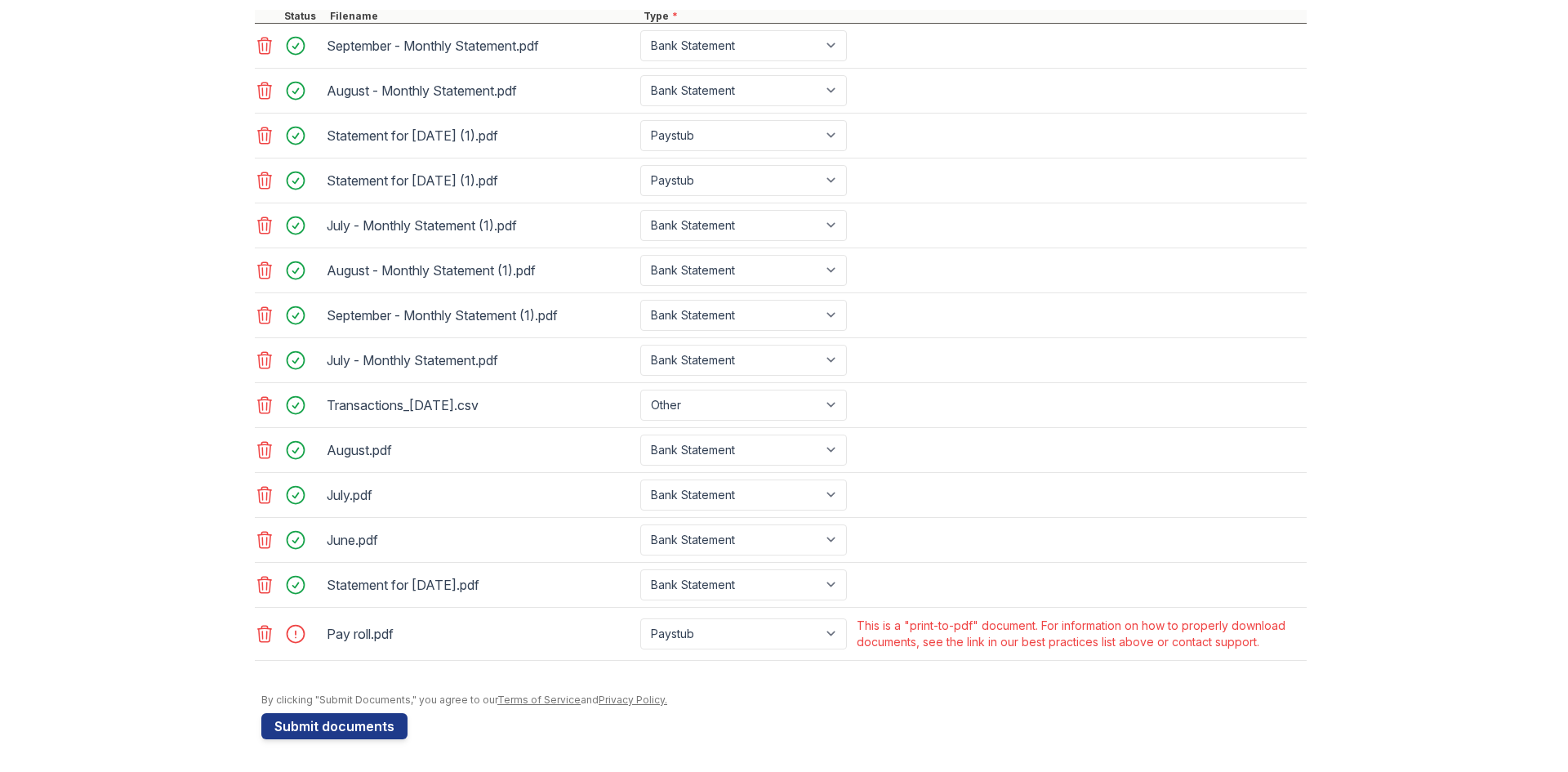
scroll to position [748, 0]
click at [261, 639] on icon at bounding box center [264, 633] width 19 height 19
